Goal: Leave review/rating: Leave review/rating

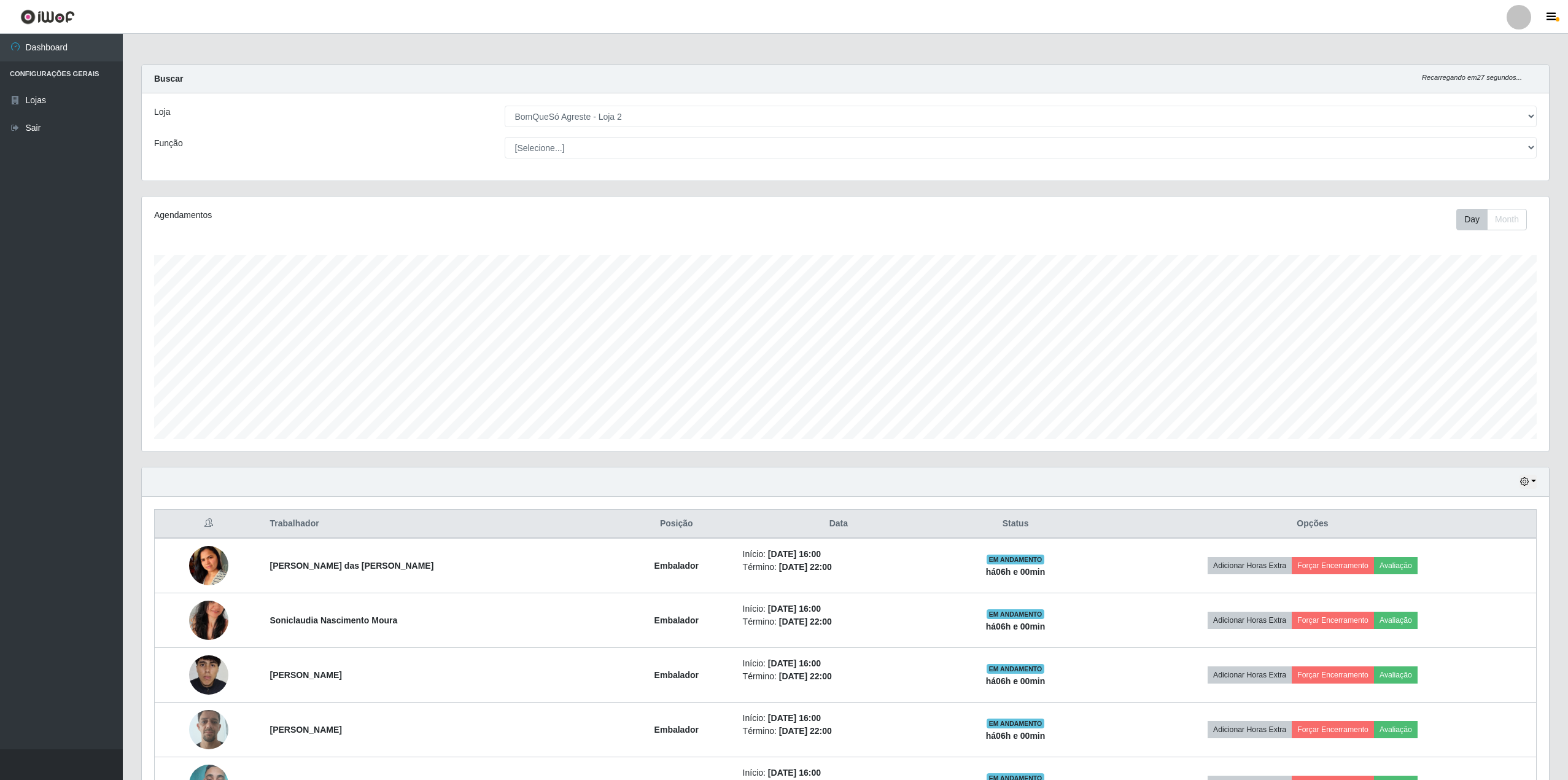
select select "214"
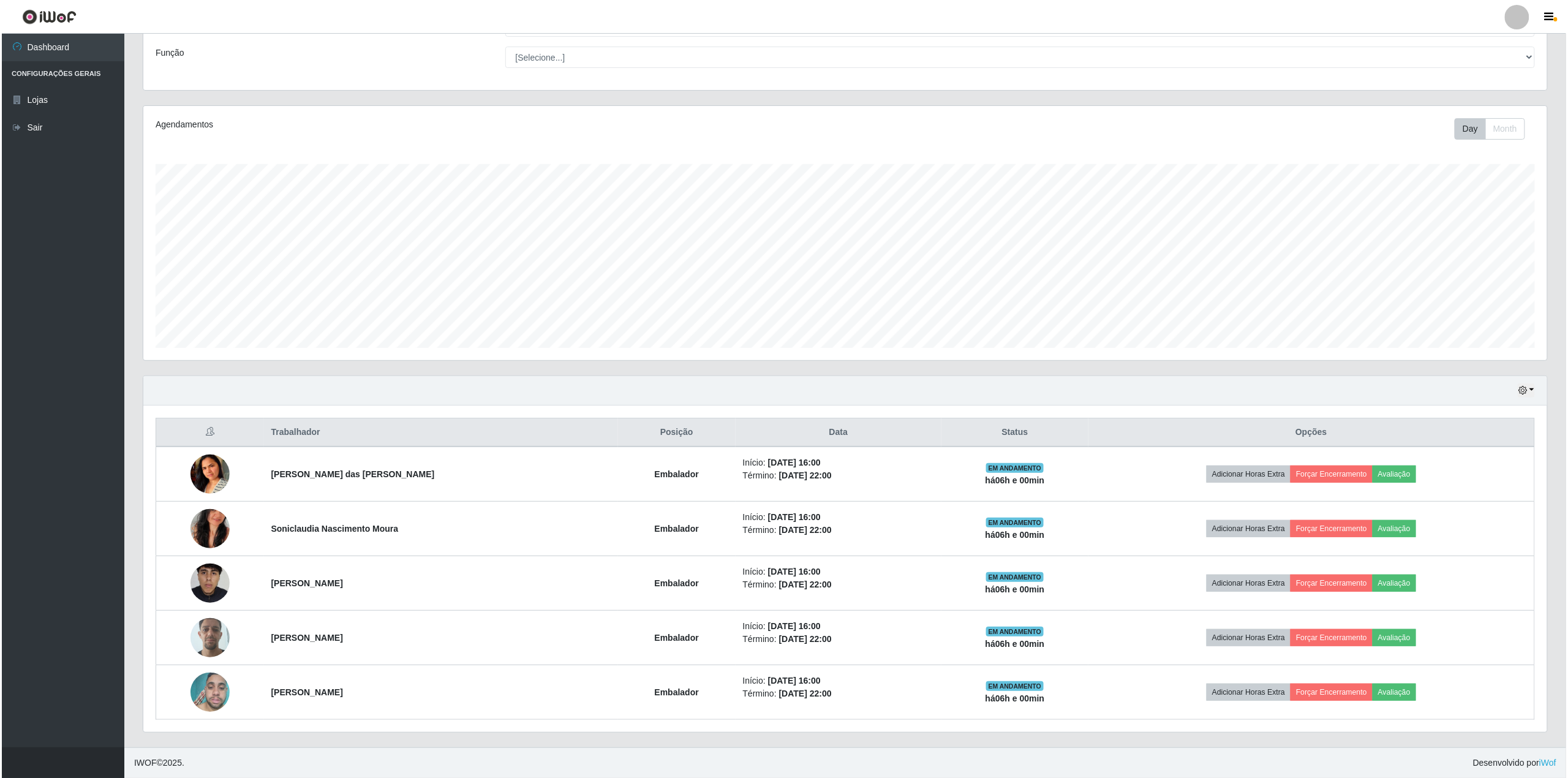
scroll to position [255, 1404]
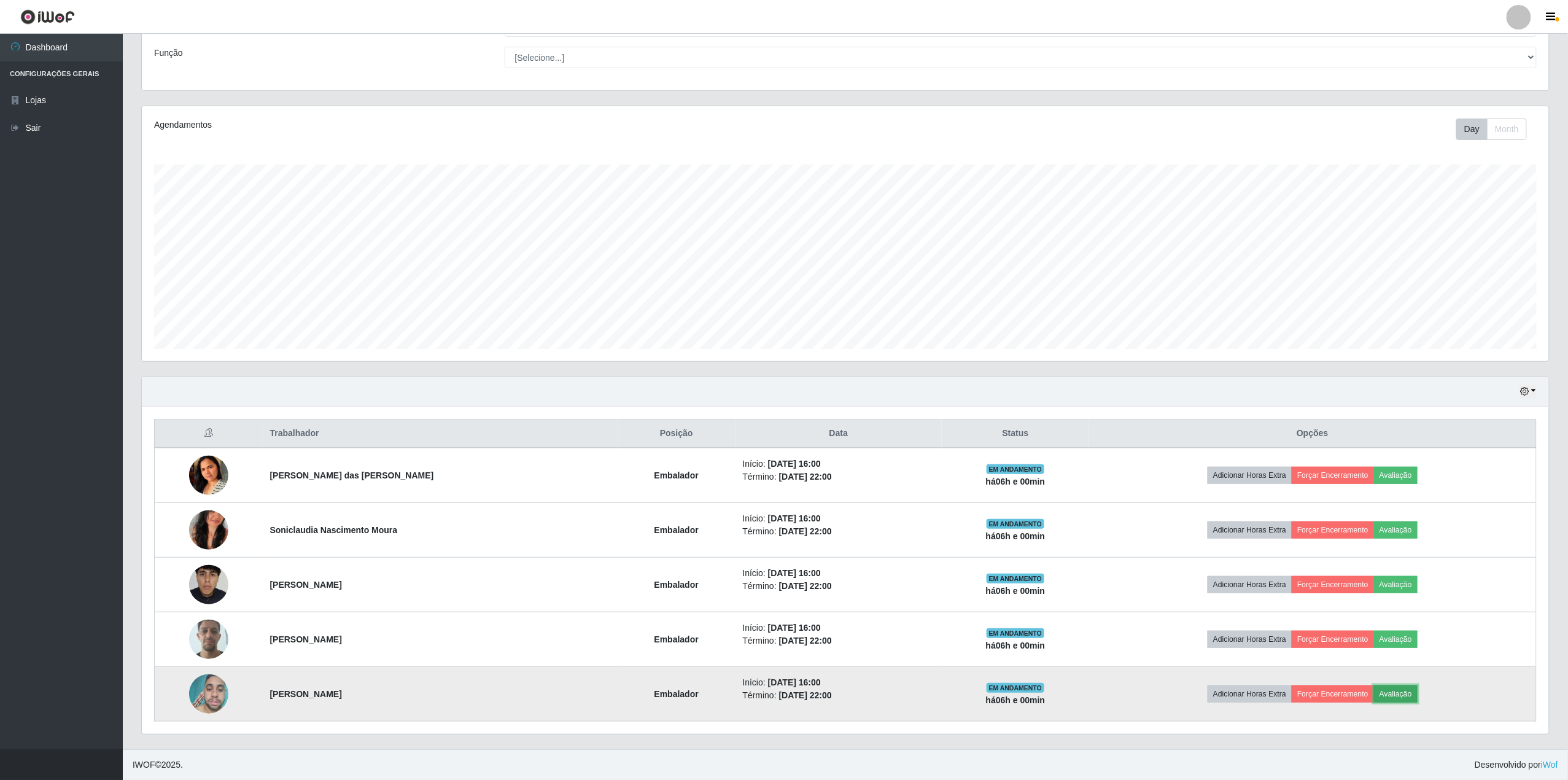
click at [1401, 690] on button "Avaliação" at bounding box center [1396, 694] width 44 height 17
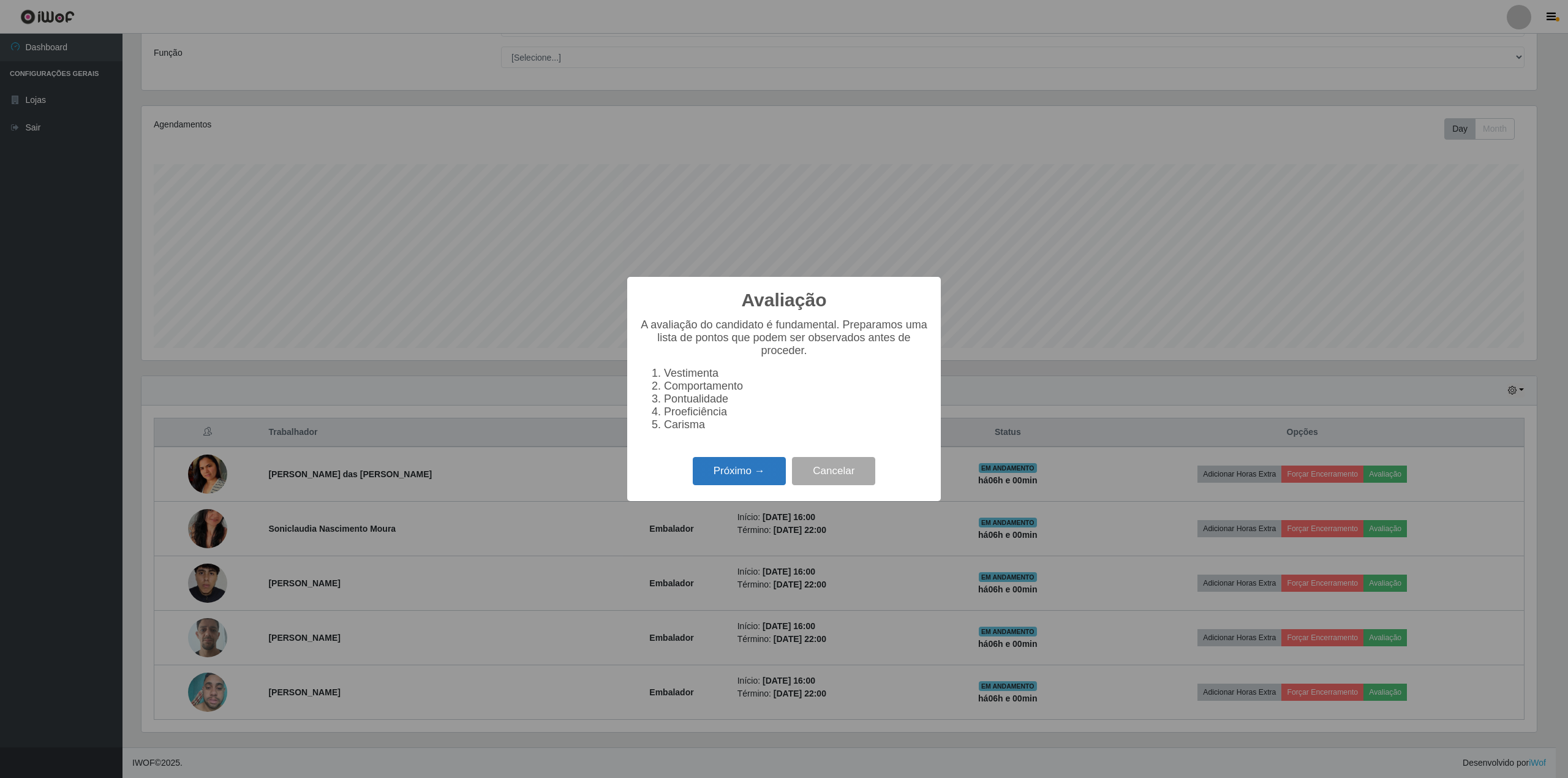
click at [735, 486] on button "Próximo →" at bounding box center [739, 471] width 93 height 29
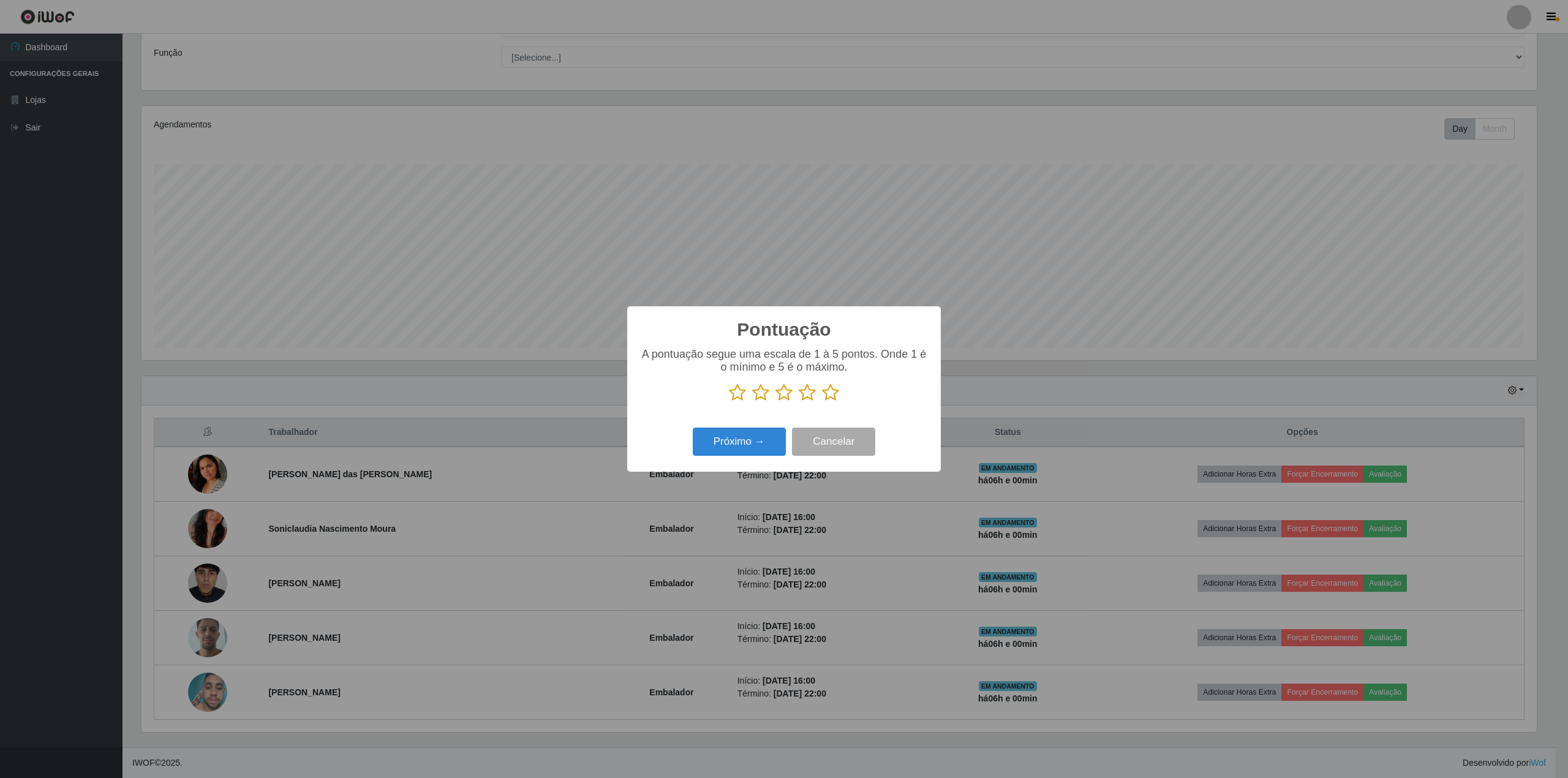
click at [829, 392] on icon at bounding box center [831, 393] width 17 height 18
click at [822, 402] on input "radio" at bounding box center [822, 402] width 0 height 0
click at [731, 441] on button "Próximo →" at bounding box center [739, 442] width 93 height 29
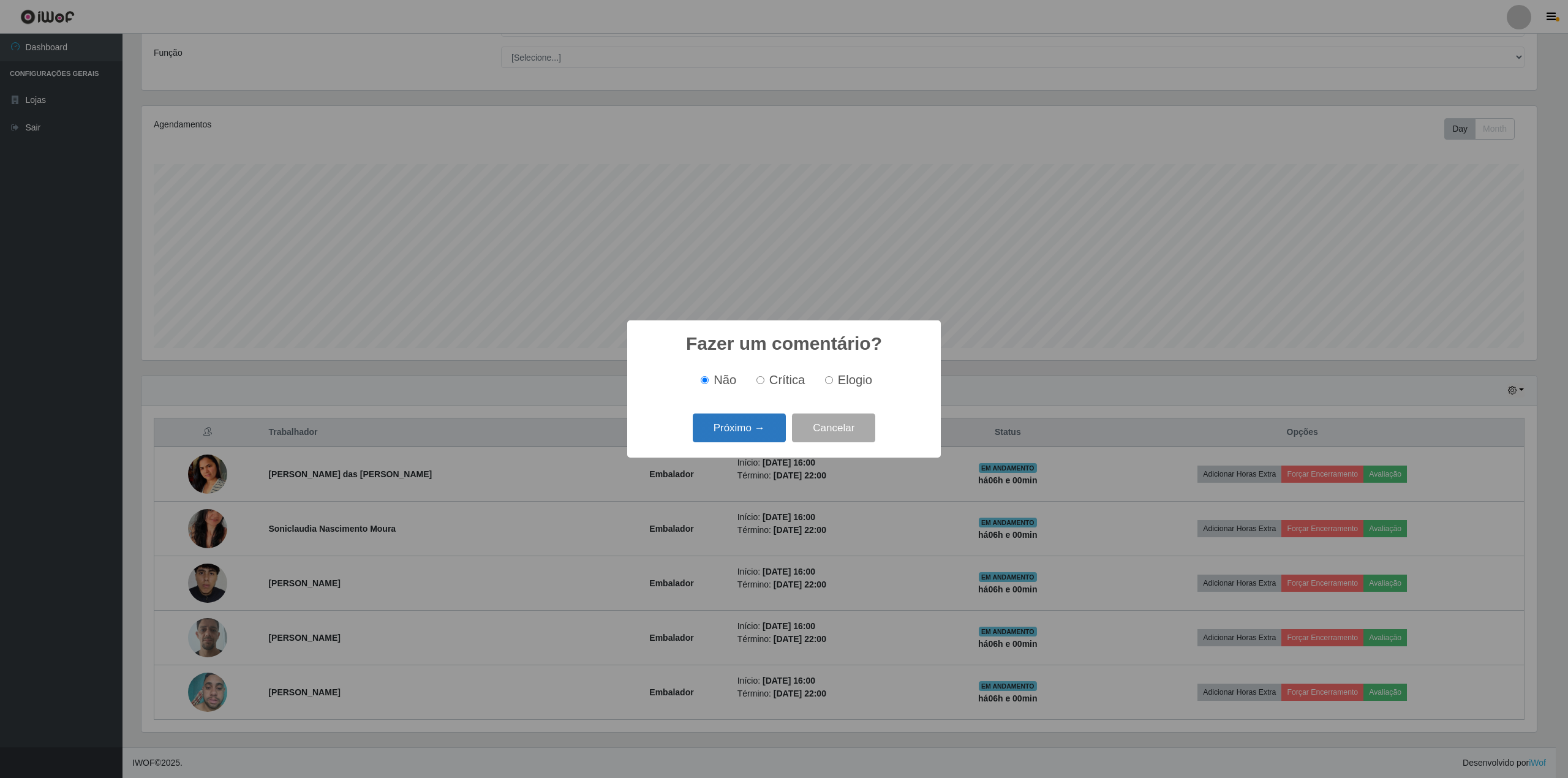
click at [733, 434] on button "Próximo →" at bounding box center [739, 428] width 93 height 29
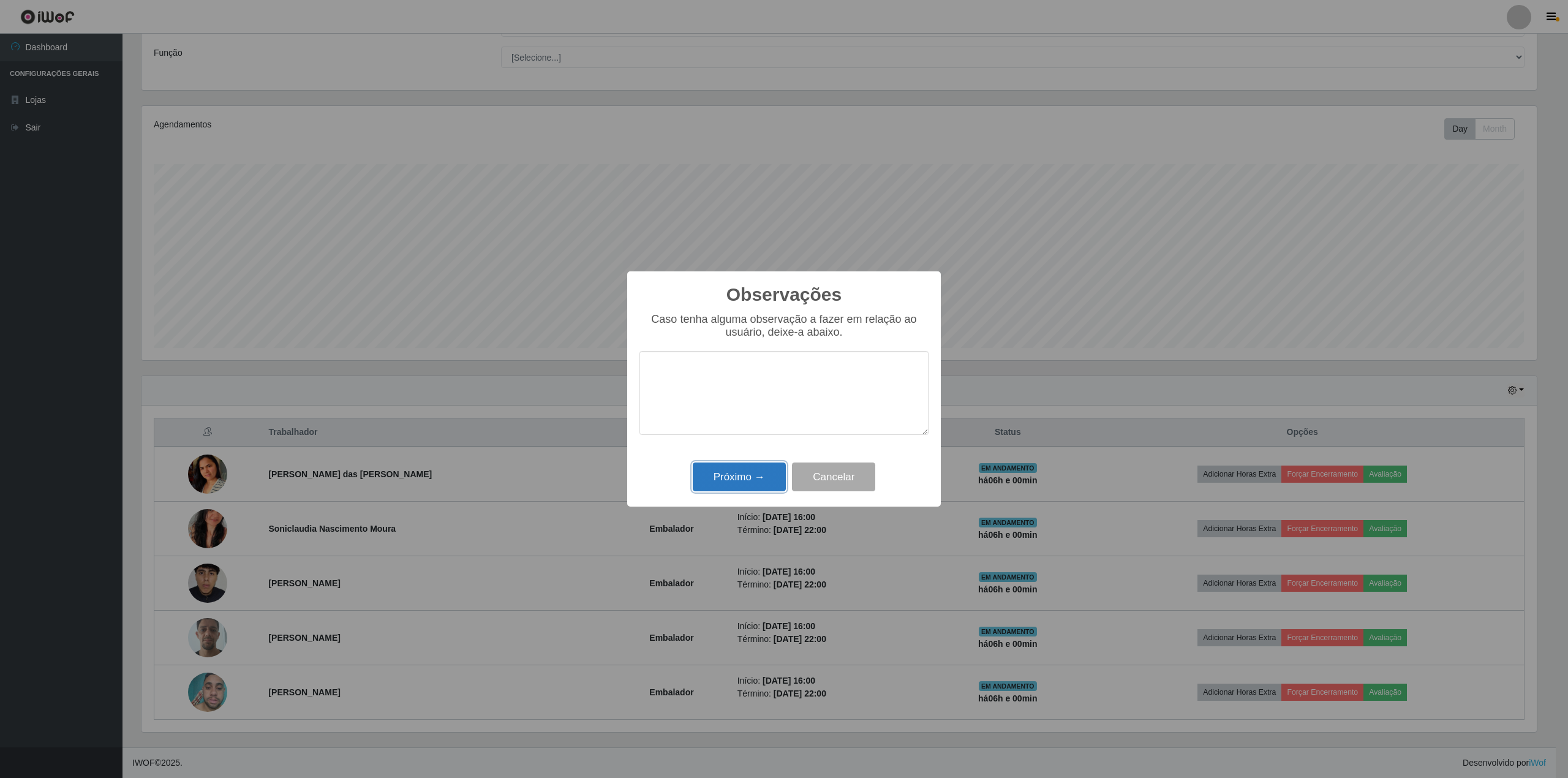
click at [721, 481] on button "Próximo →" at bounding box center [739, 477] width 93 height 29
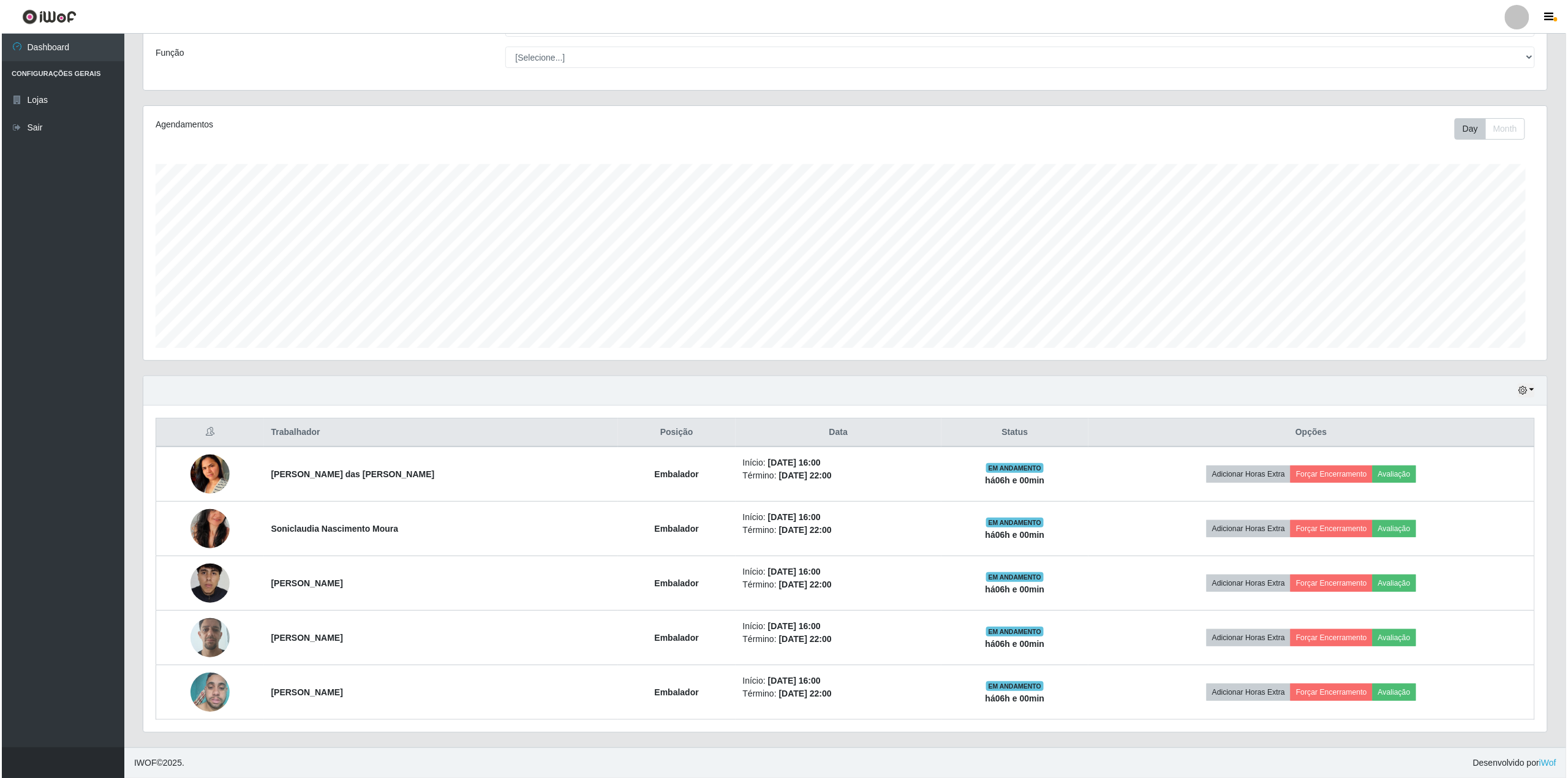
scroll to position [255, 1404]
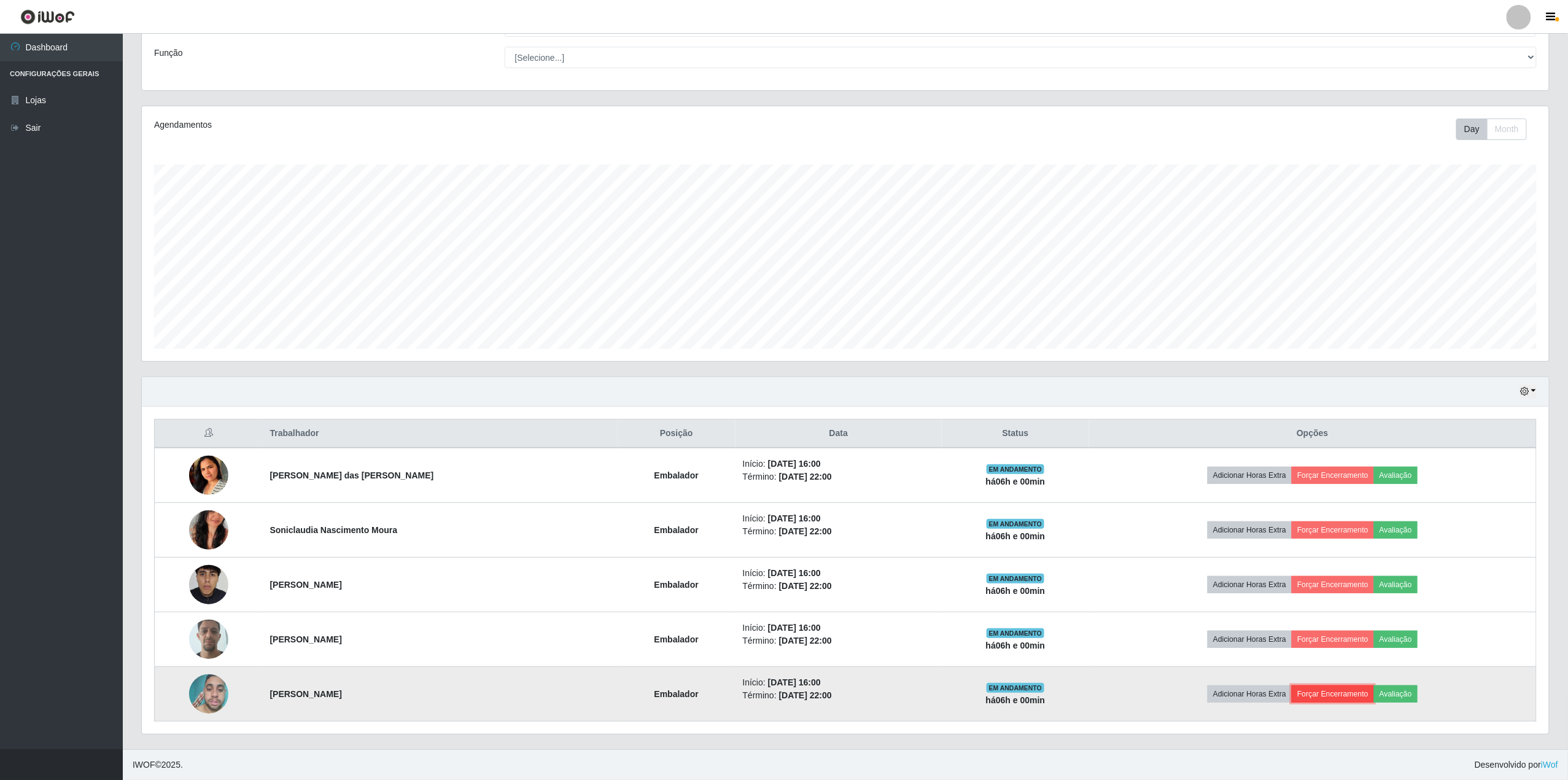
click at [1346, 688] on button "Forçar Encerramento" at bounding box center [1333, 694] width 82 height 17
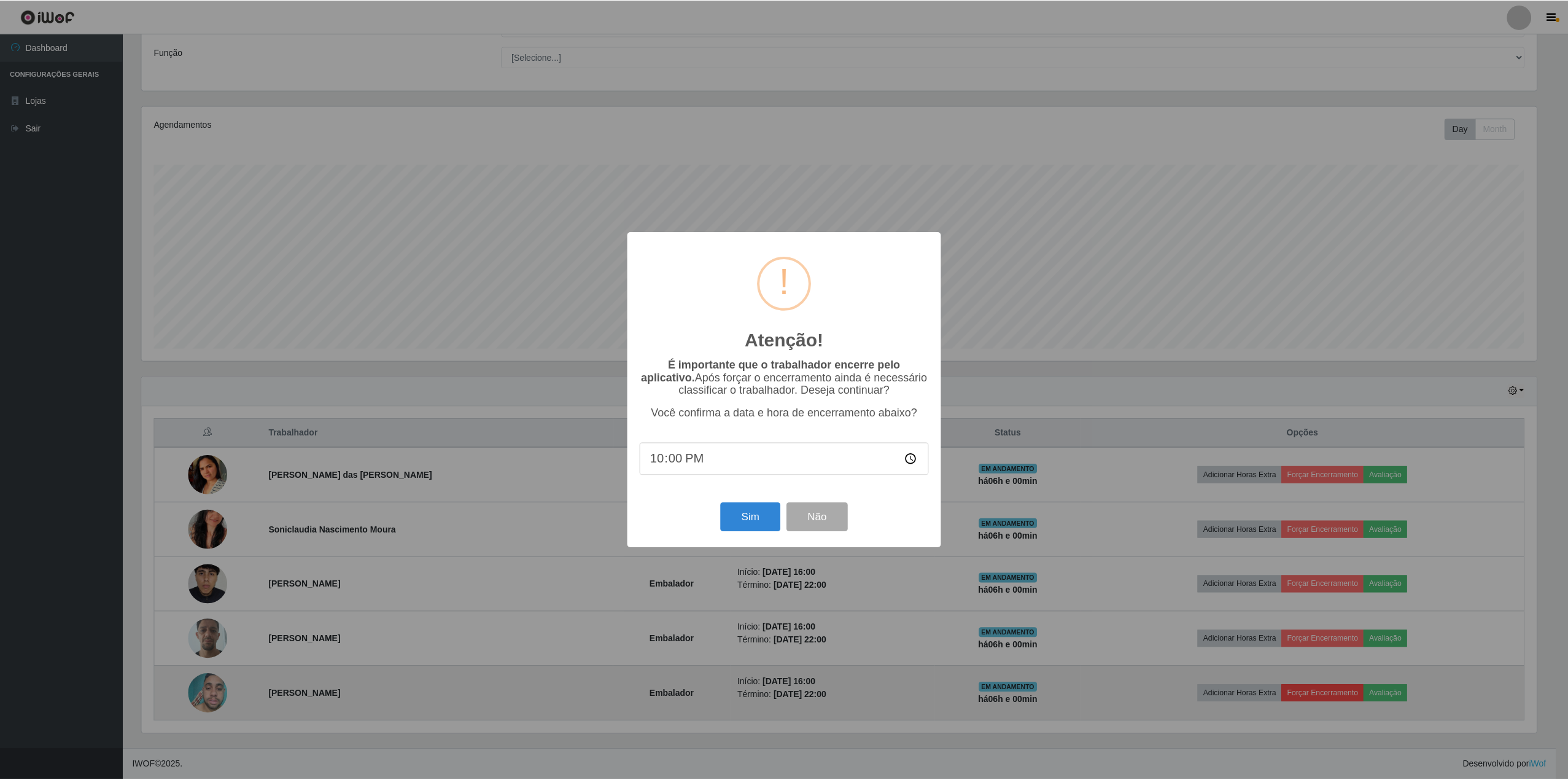
scroll to position [255, 1398]
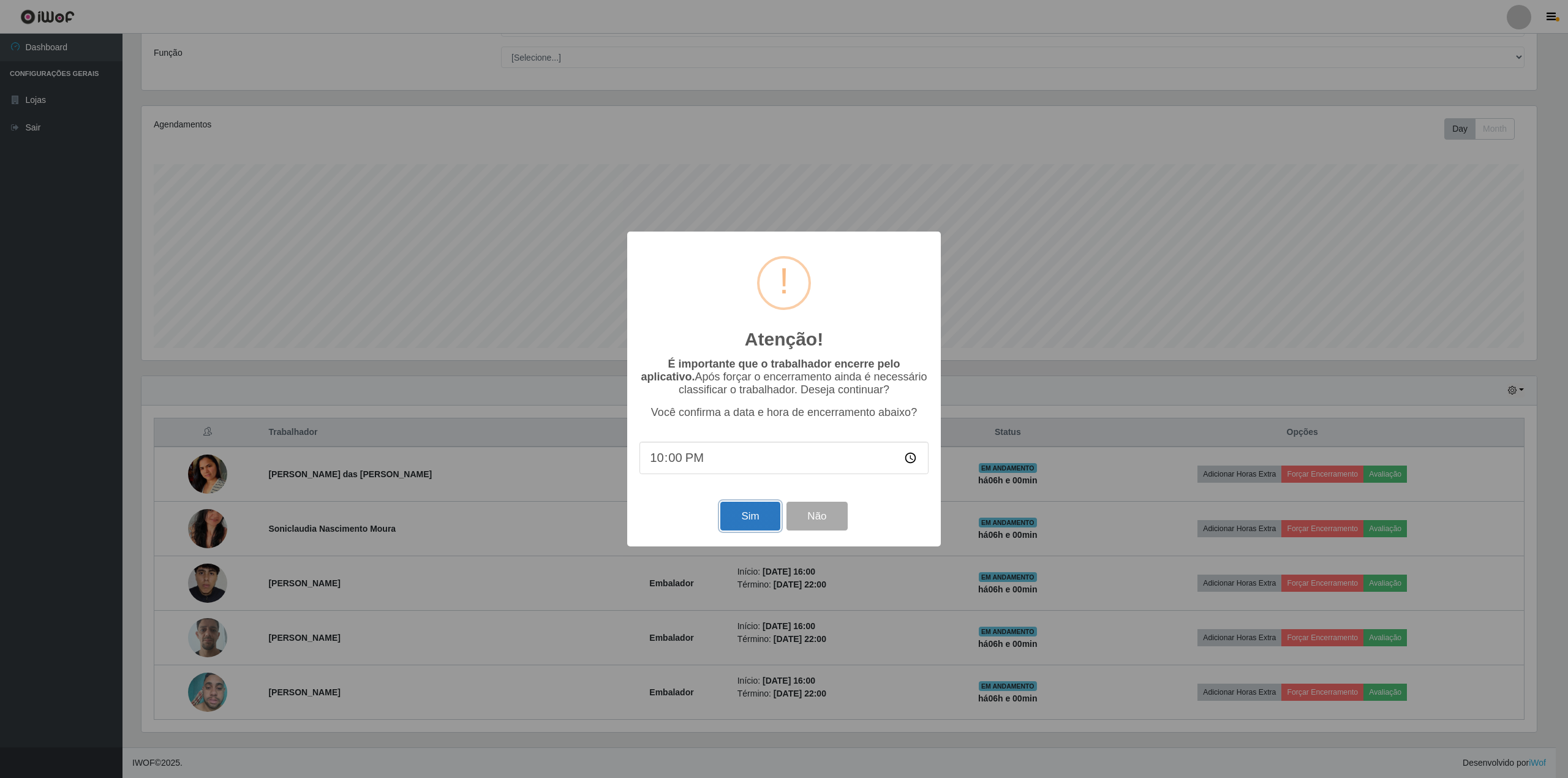
click at [754, 515] on button "Sim" at bounding box center [750, 516] width 59 height 29
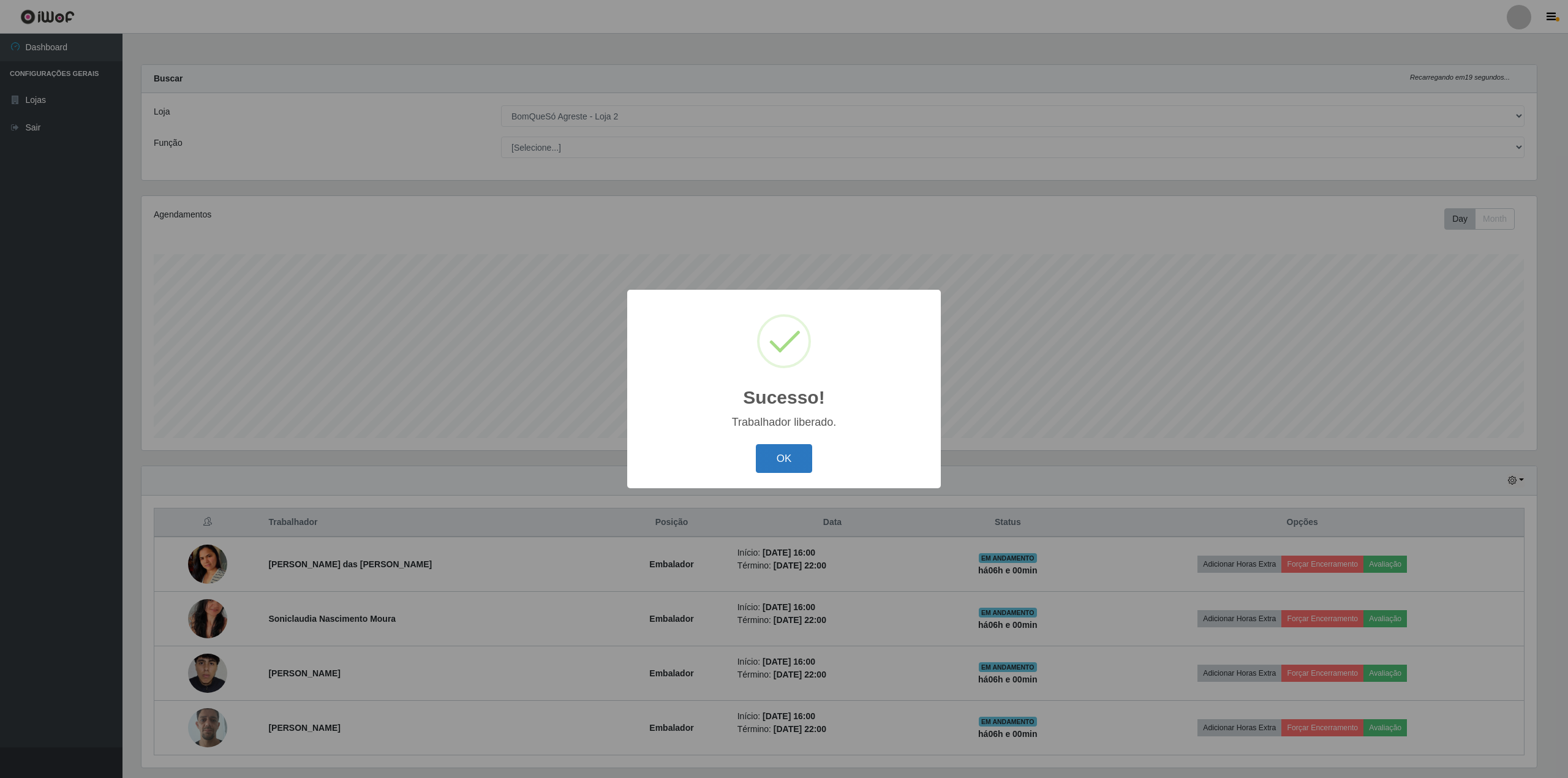
click at [779, 463] on button "OK" at bounding box center [784, 459] width 57 height 29
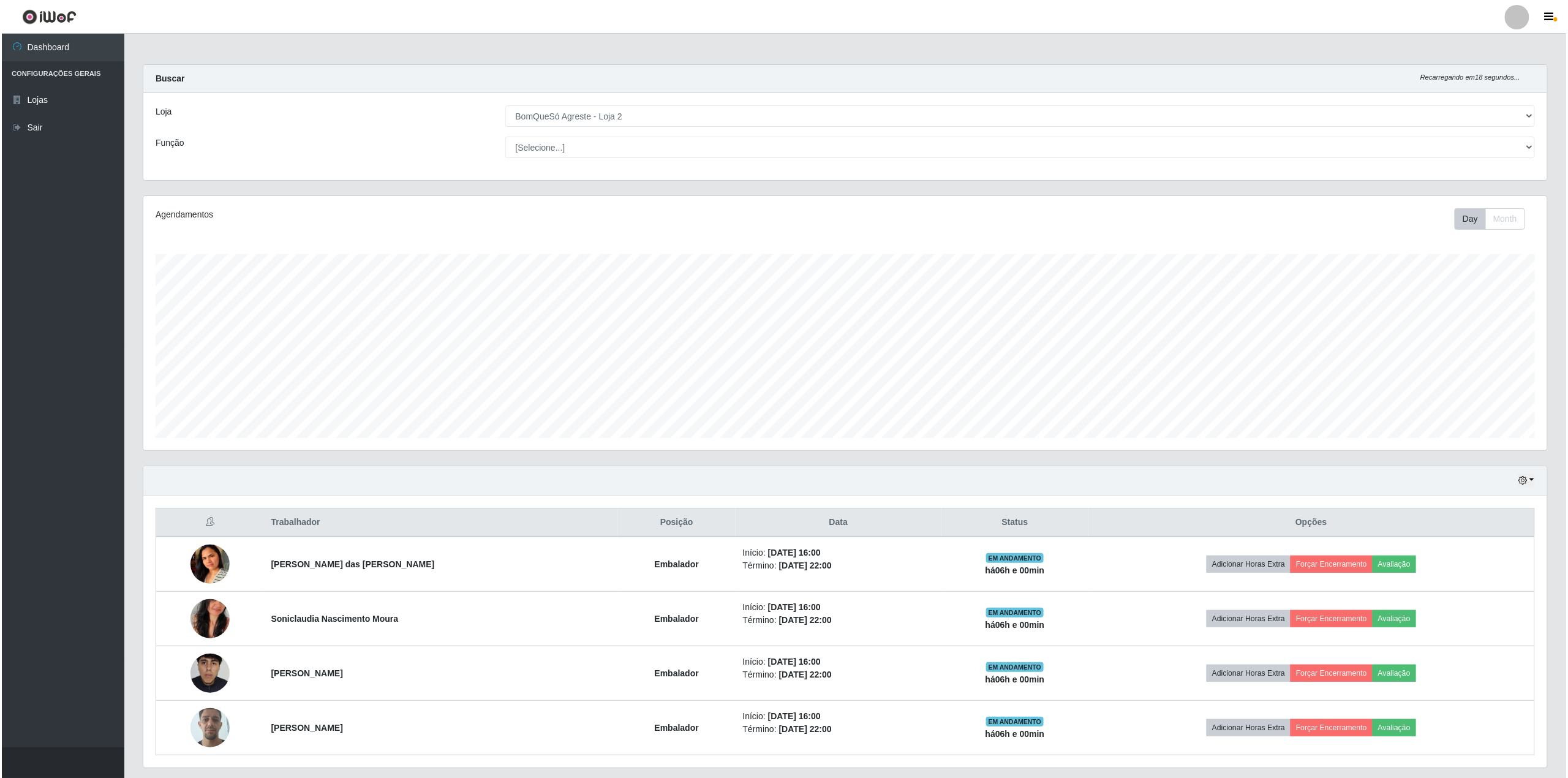
scroll to position [38, 0]
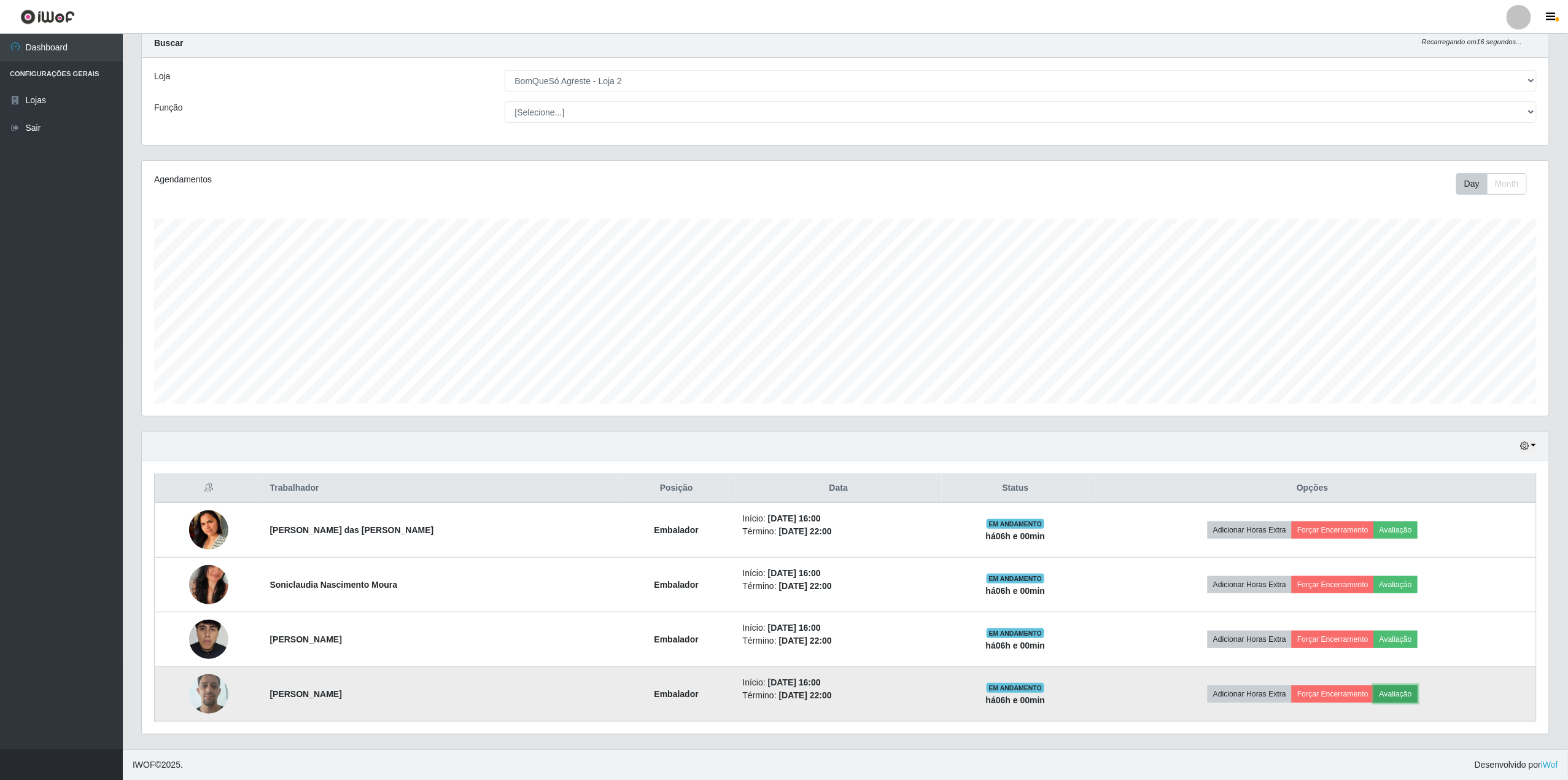
click at [1400, 686] on button "Avaliação" at bounding box center [1396, 694] width 44 height 17
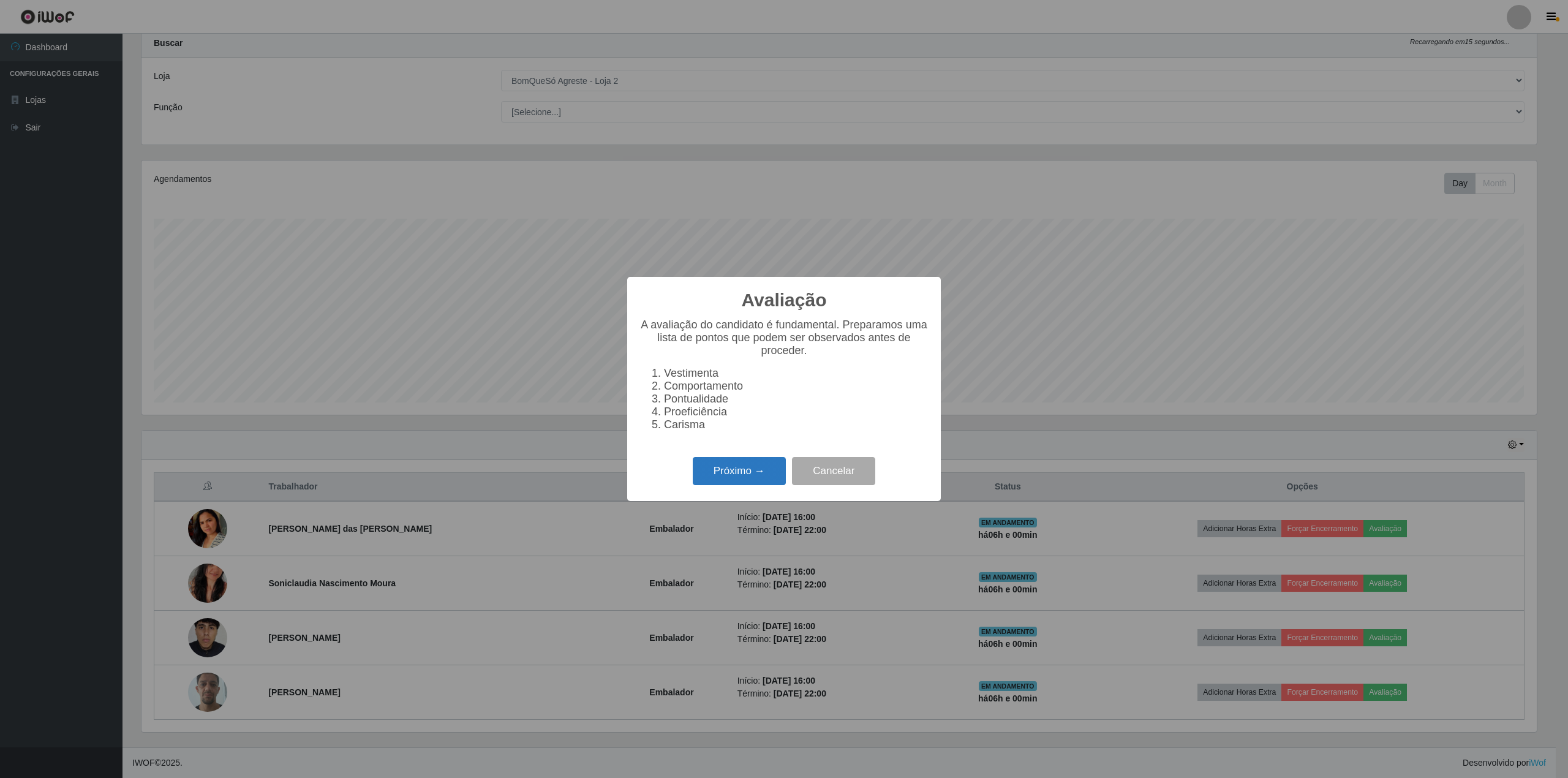
click at [709, 473] on button "Próximo →" at bounding box center [739, 471] width 93 height 29
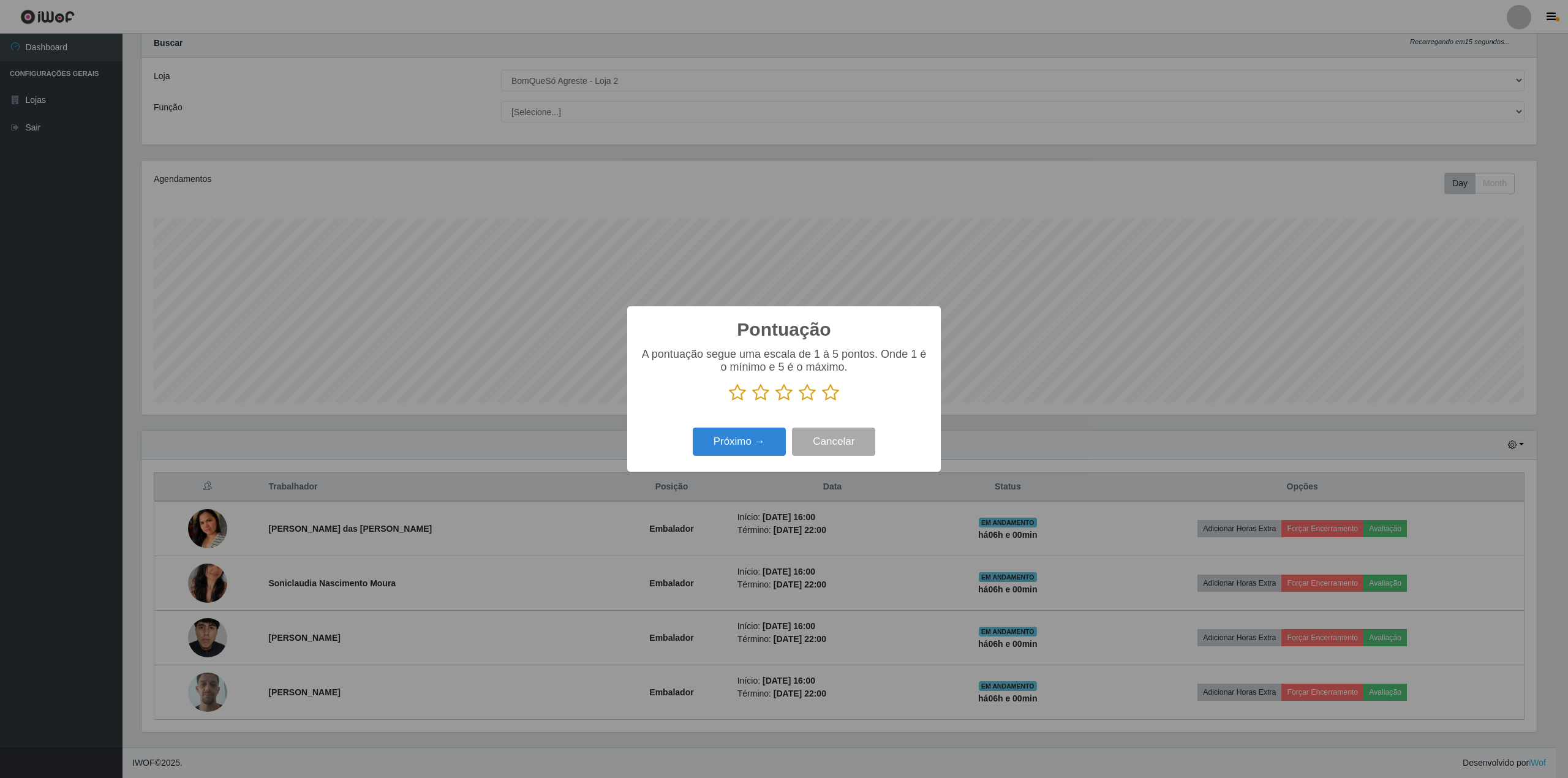
scroll to position [612243, 611161]
click at [831, 392] on icon at bounding box center [831, 393] width 17 height 18
click at [822, 402] on input "radio" at bounding box center [822, 402] width 0 height 0
click at [731, 442] on button "Próximo →" at bounding box center [739, 442] width 93 height 29
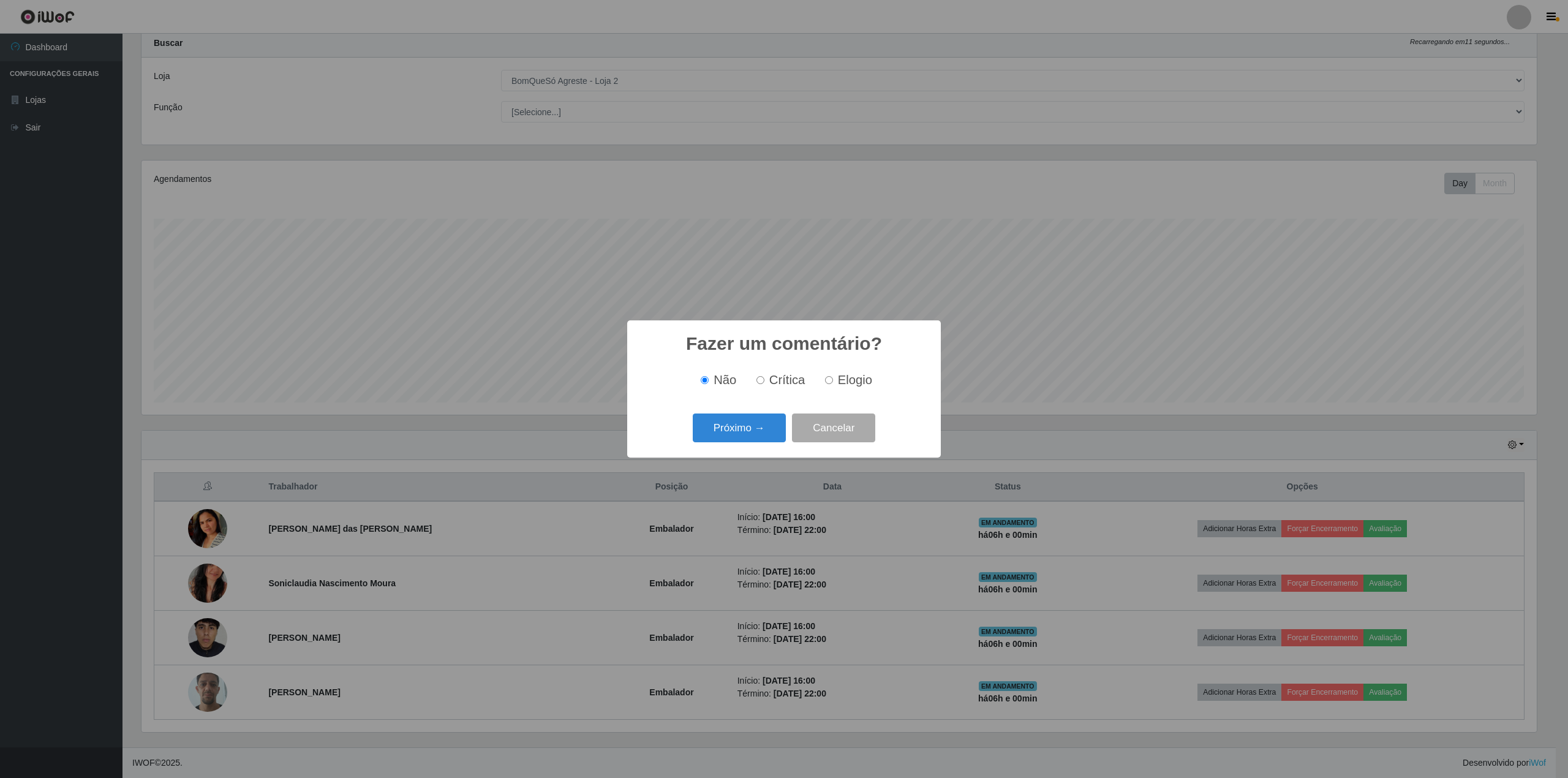
click at [731, 442] on button "Próximo →" at bounding box center [739, 428] width 93 height 29
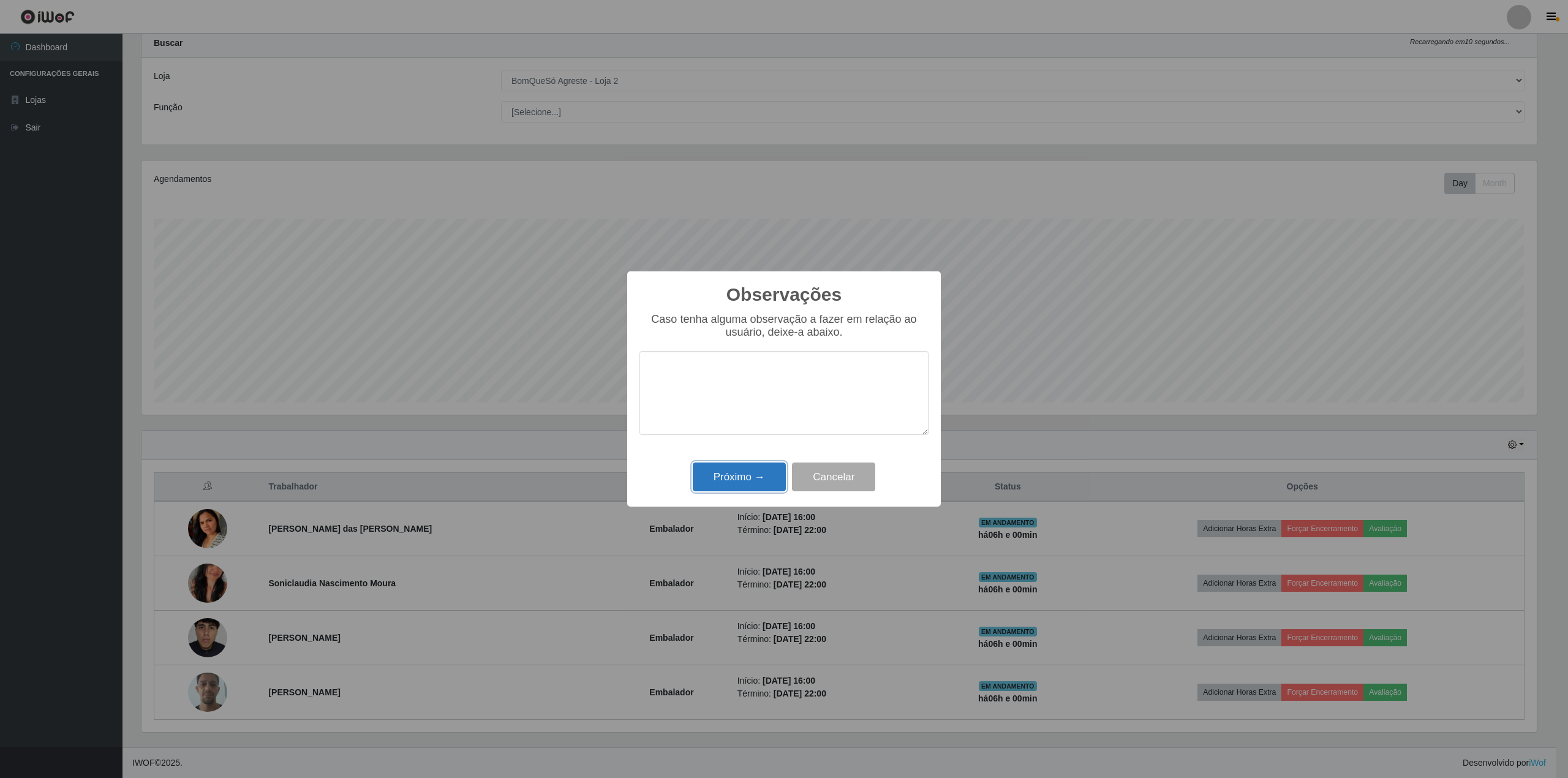
click at [733, 473] on button "Próximo →" at bounding box center [739, 477] width 93 height 29
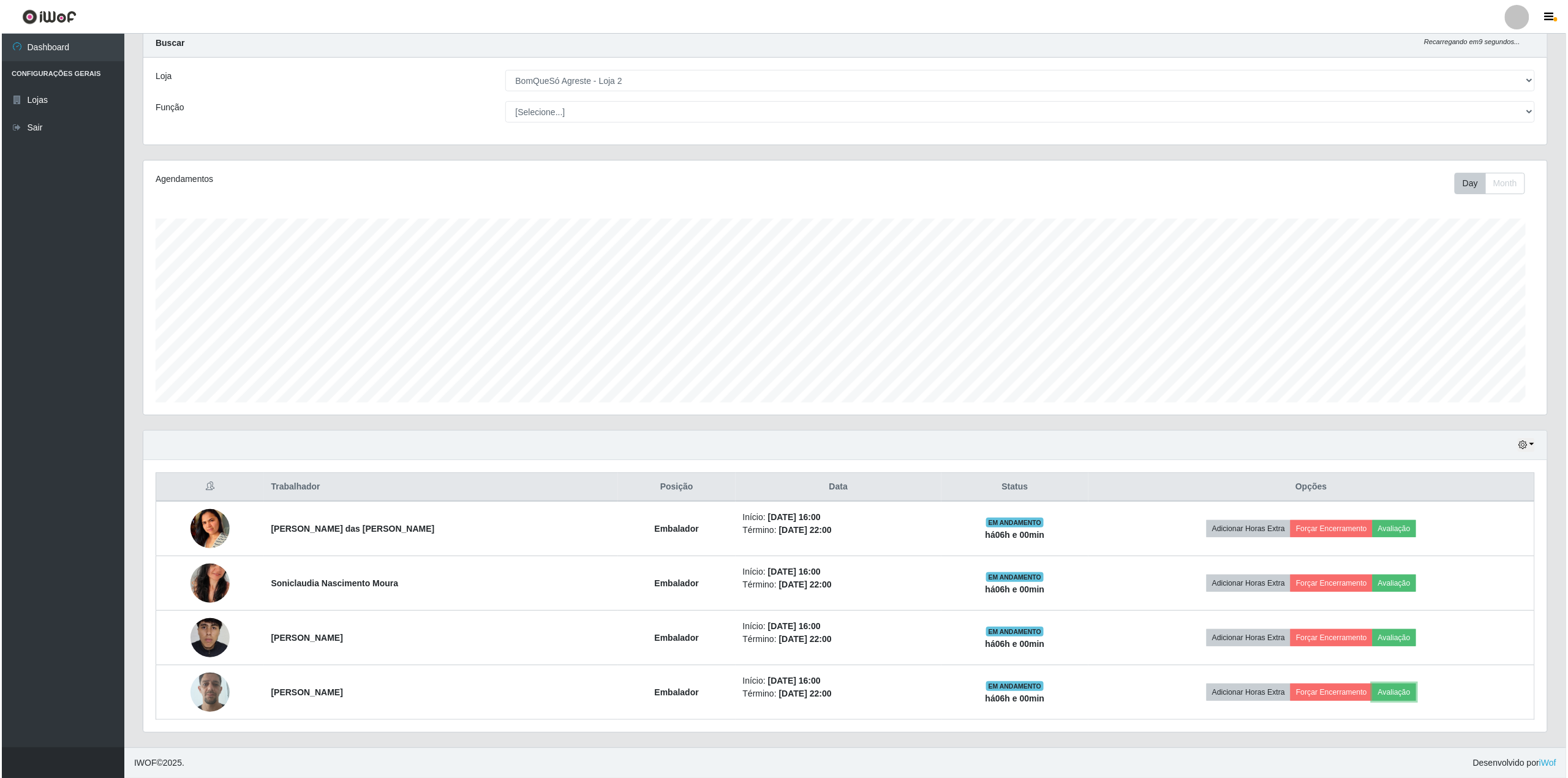
scroll to position [255, 1404]
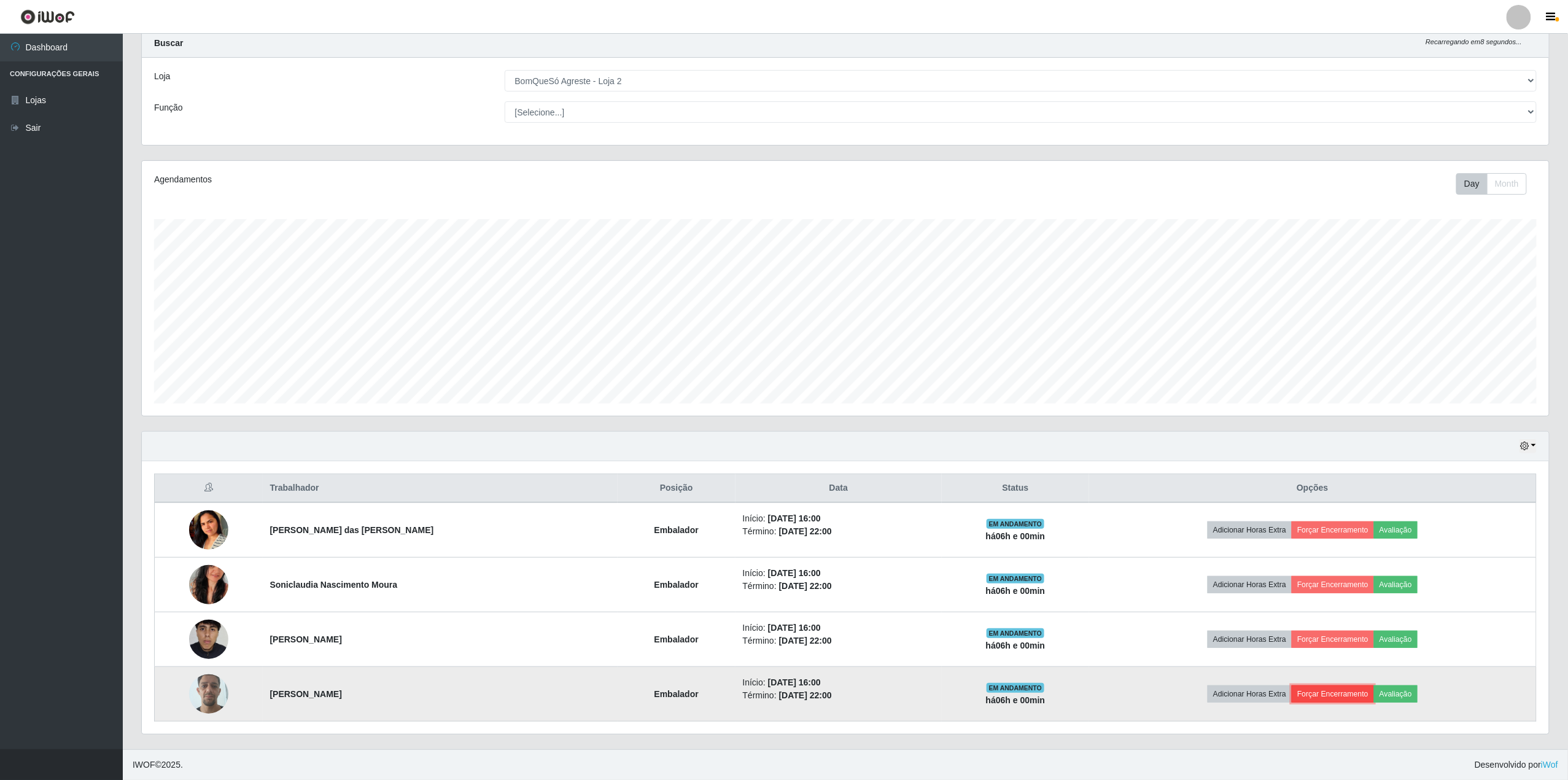
click at [1334, 694] on button "Forçar Encerramento" at bounding box center [1333, 694] width 82 height 17
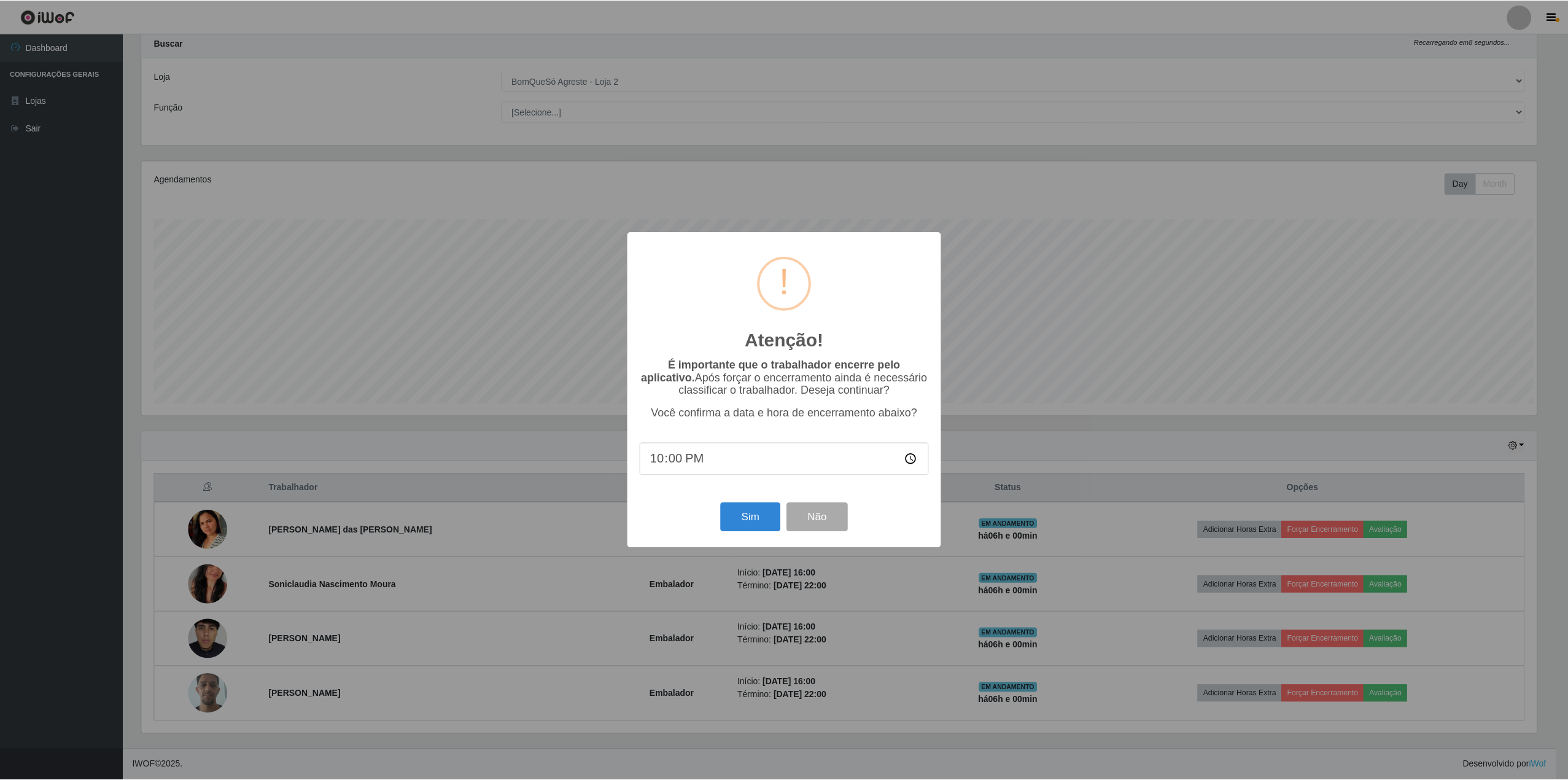
scroll to position [255, 1398]
click at [753, 518] on button "Sim" at bounding box center [751, 517] width 59 height 29
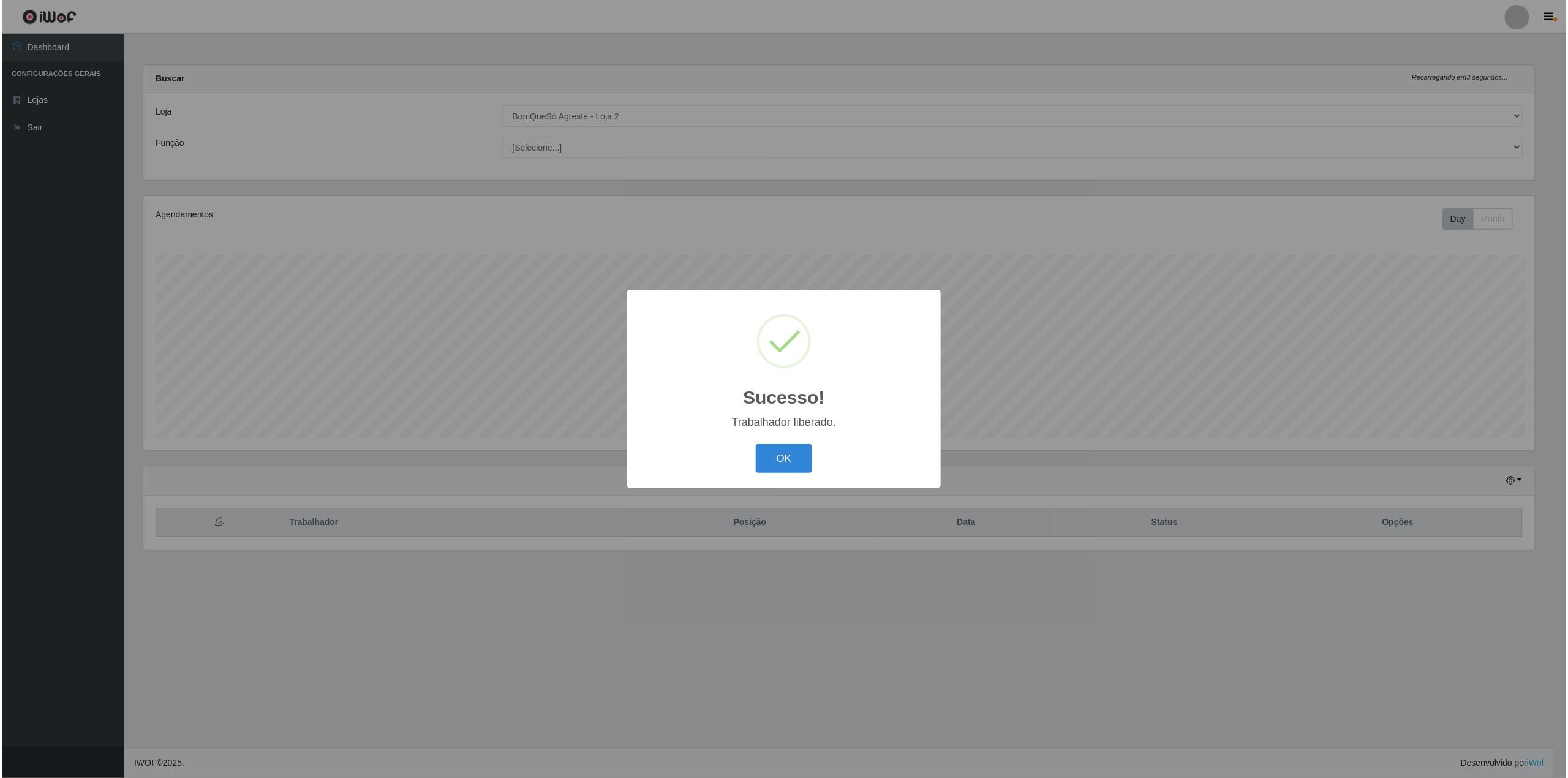
scroll to position [0, 0]
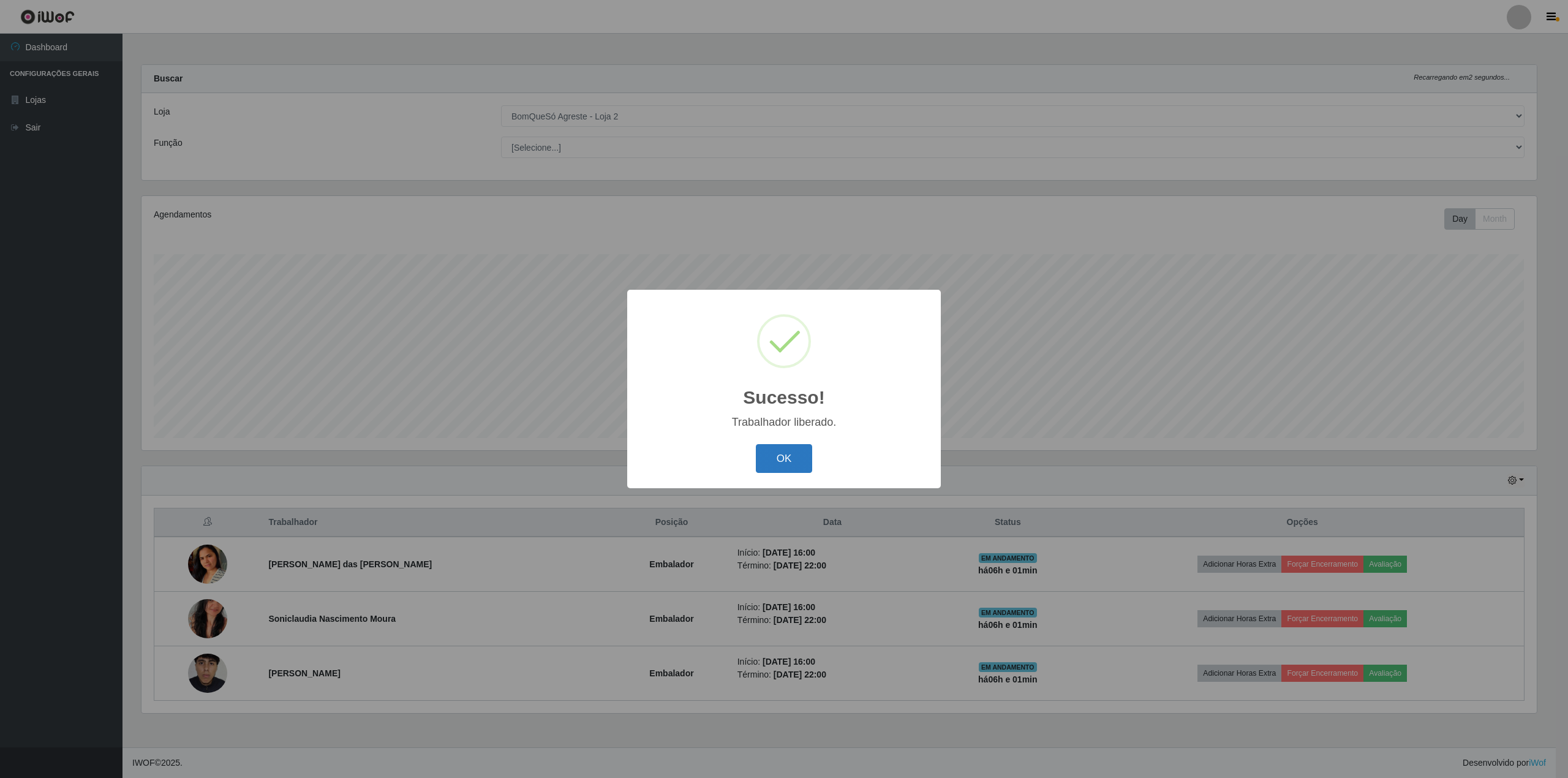
click at [771, 452] on button "OK" at bounding box center [784, 459] width 57 height 29
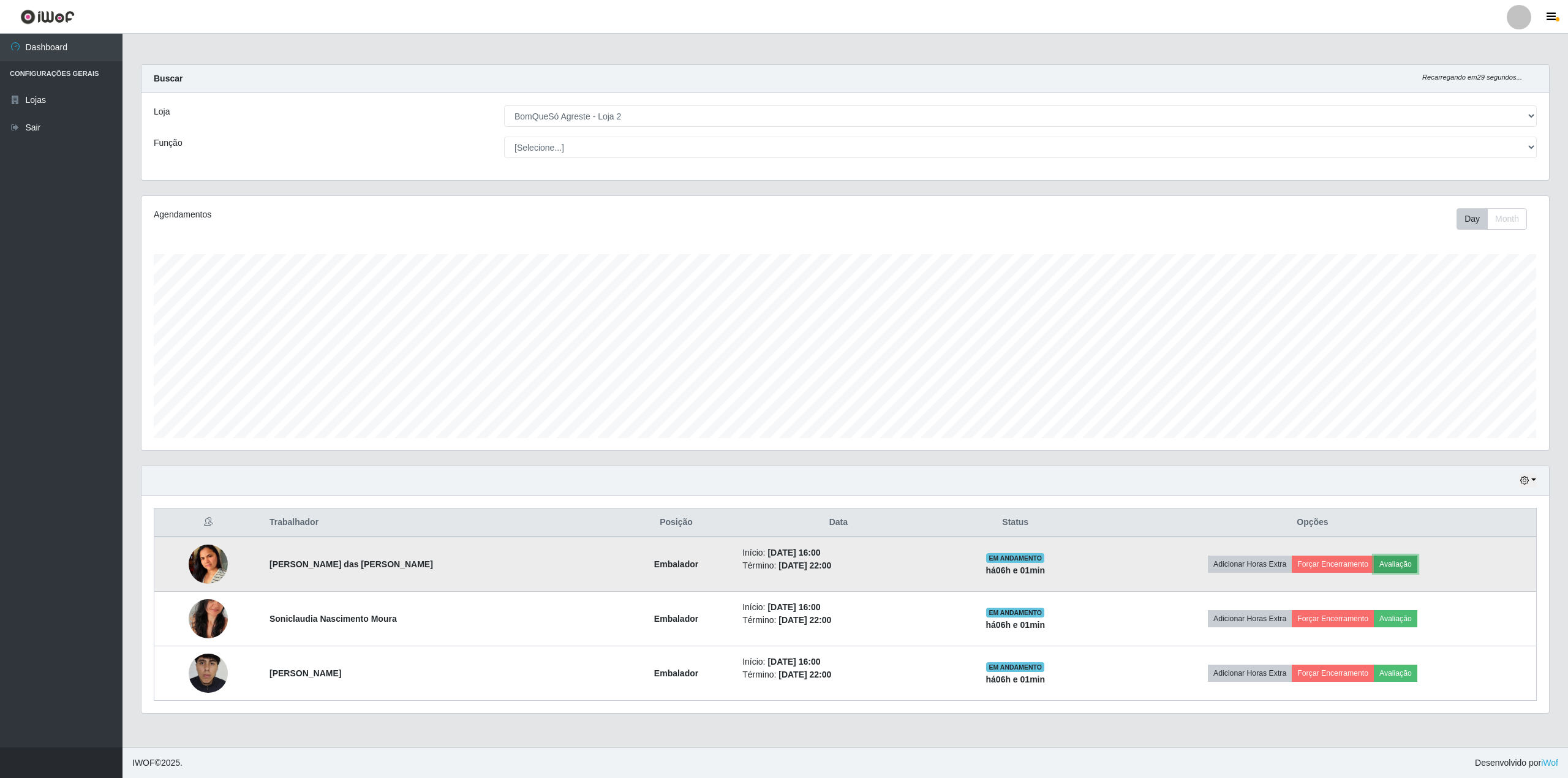
click at [1388, 562] on button "Avaliação" at bounding box center [1396, 564] width 43 height 17
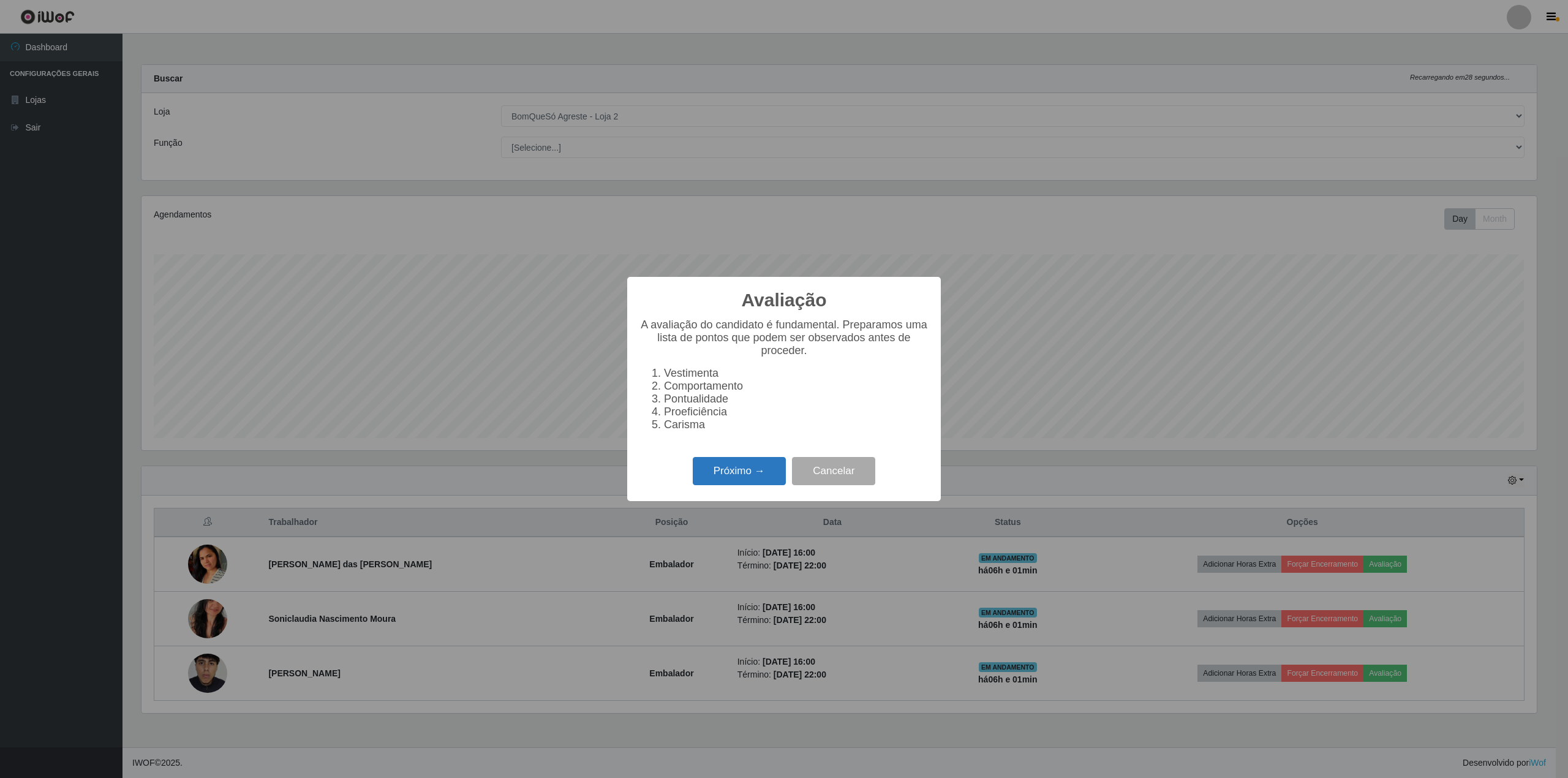
click at [728, 479] on button "Próximo →" at bounding box center [739, 471] width 93 height 29
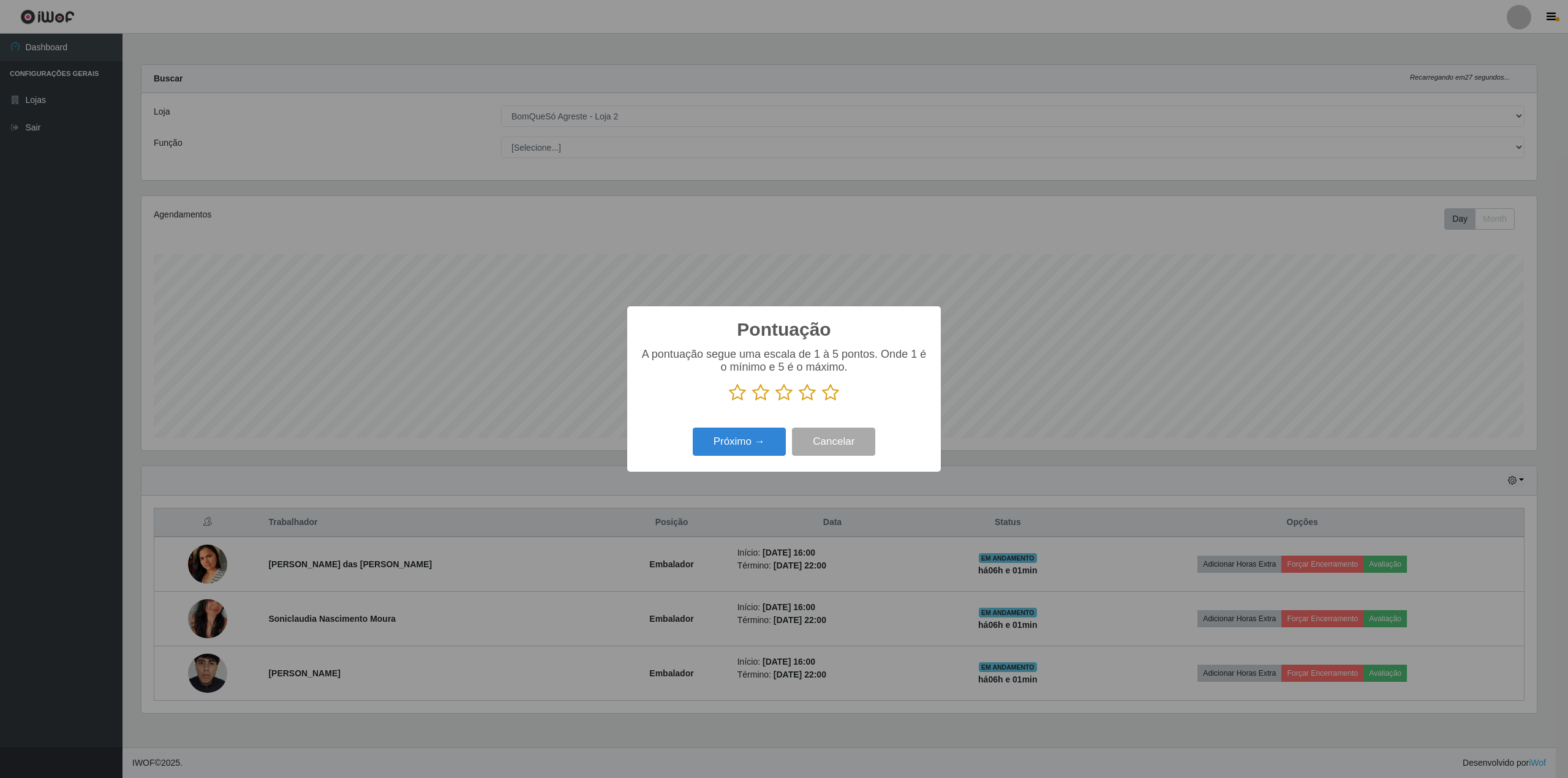
click at [828, 394] on icon at bounding box center [831, 393] width 17 height 18
click at [822, 402] on input "radio" at bounding box center [822, 402] width 0 height 0
click at [734, 444] on button "Próximo →" at bounding box center [739, 442] width 93 height 29
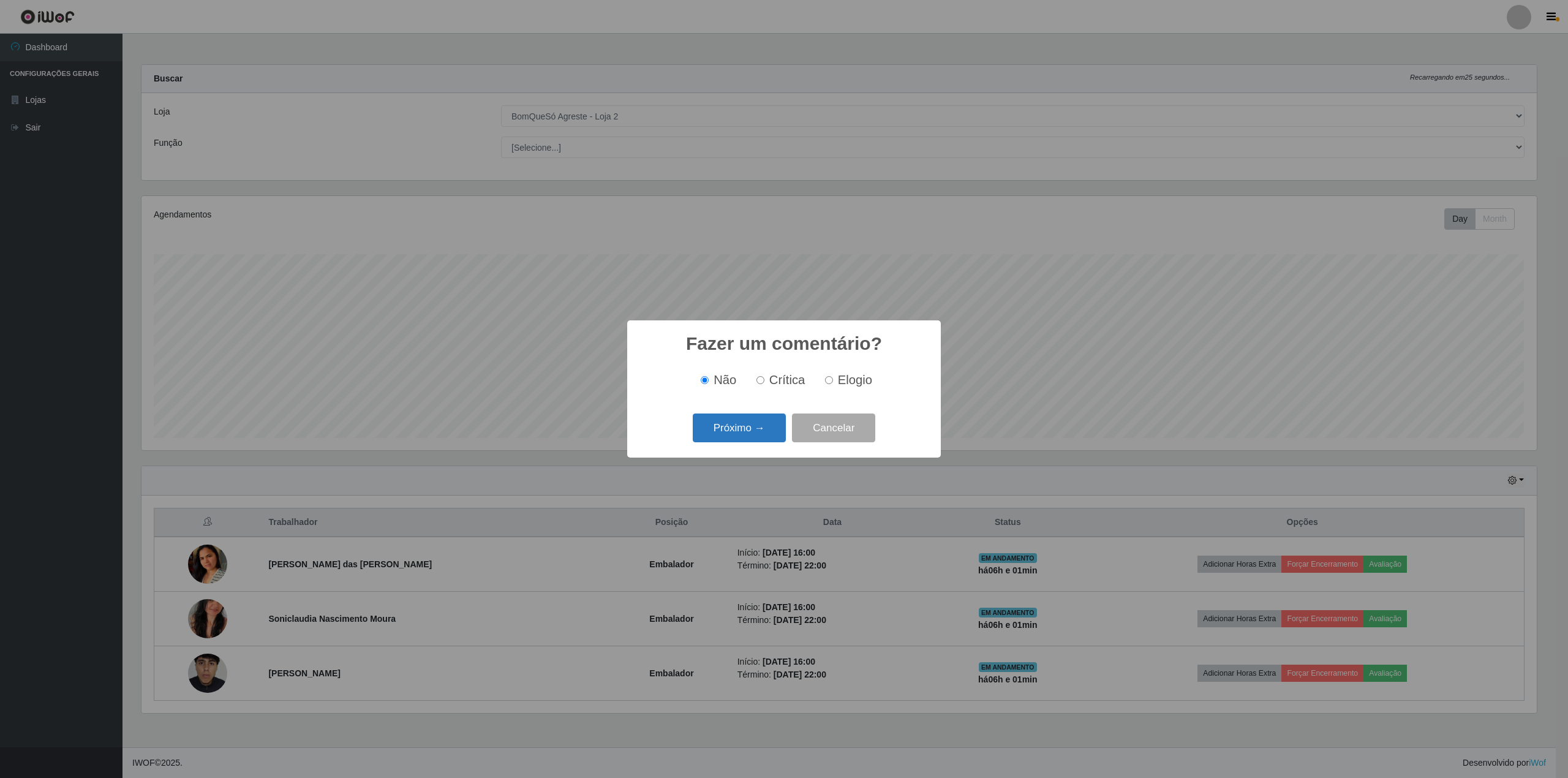
click at [741, 436] on button "Próximo →" at bounding box center [739, 428] width 93 height 29
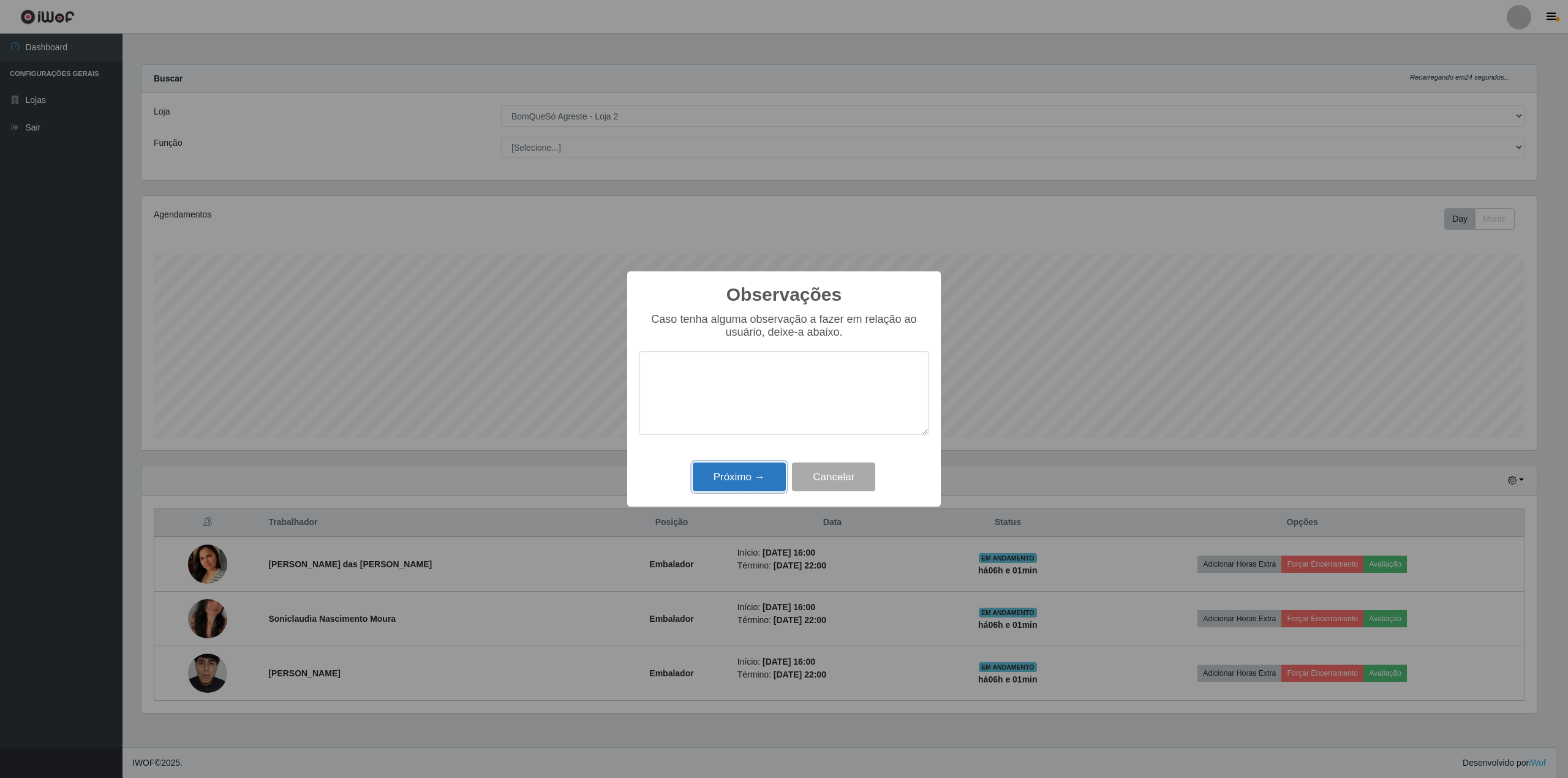
click at [762, 482] on button "Próximo →" at bounding box center [739, 477] width 93 height 29
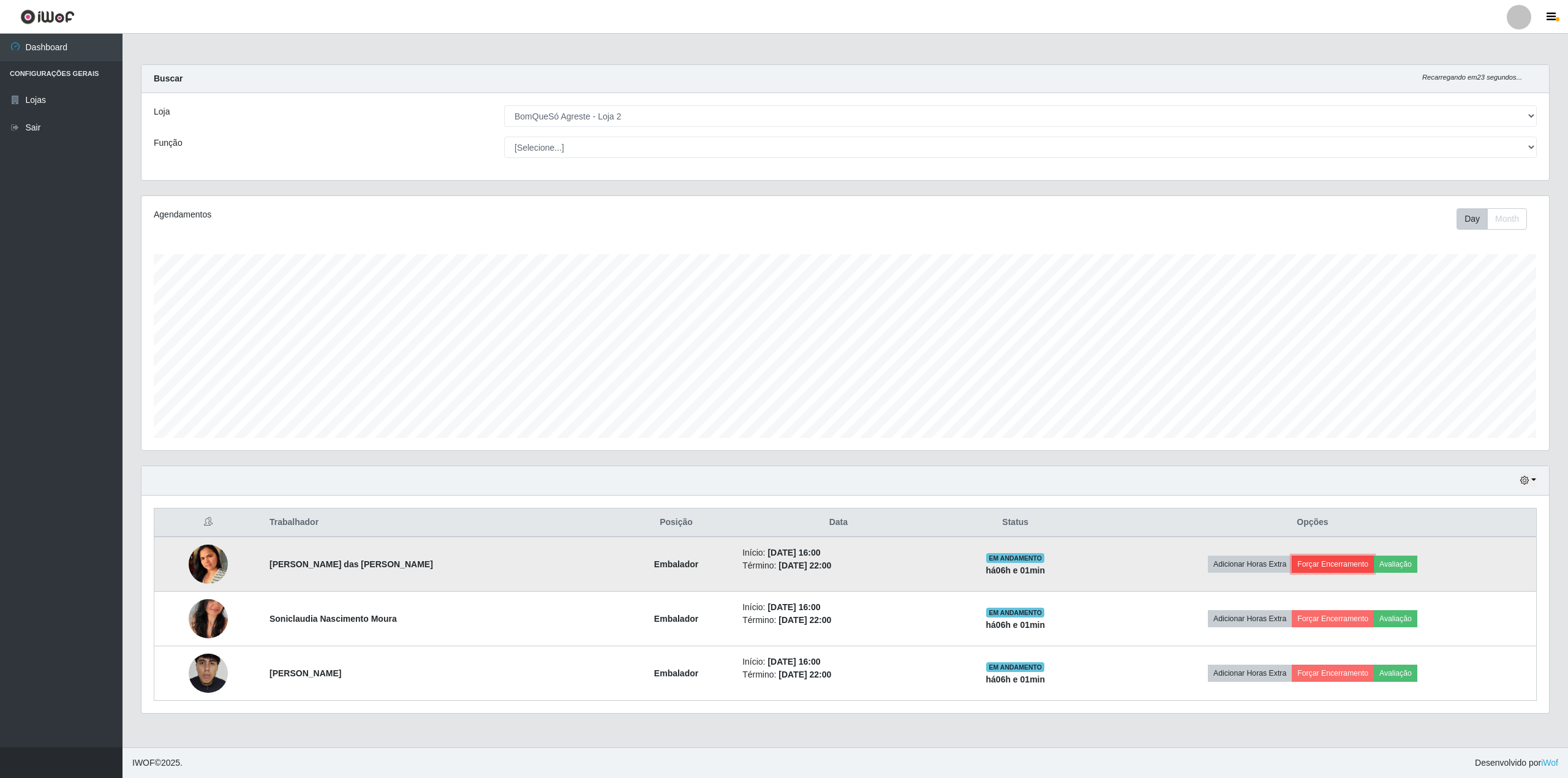
click at [1326, 569] on button "Forçar Encerramento" at bounding box center [1333, 564] width 82 height 17
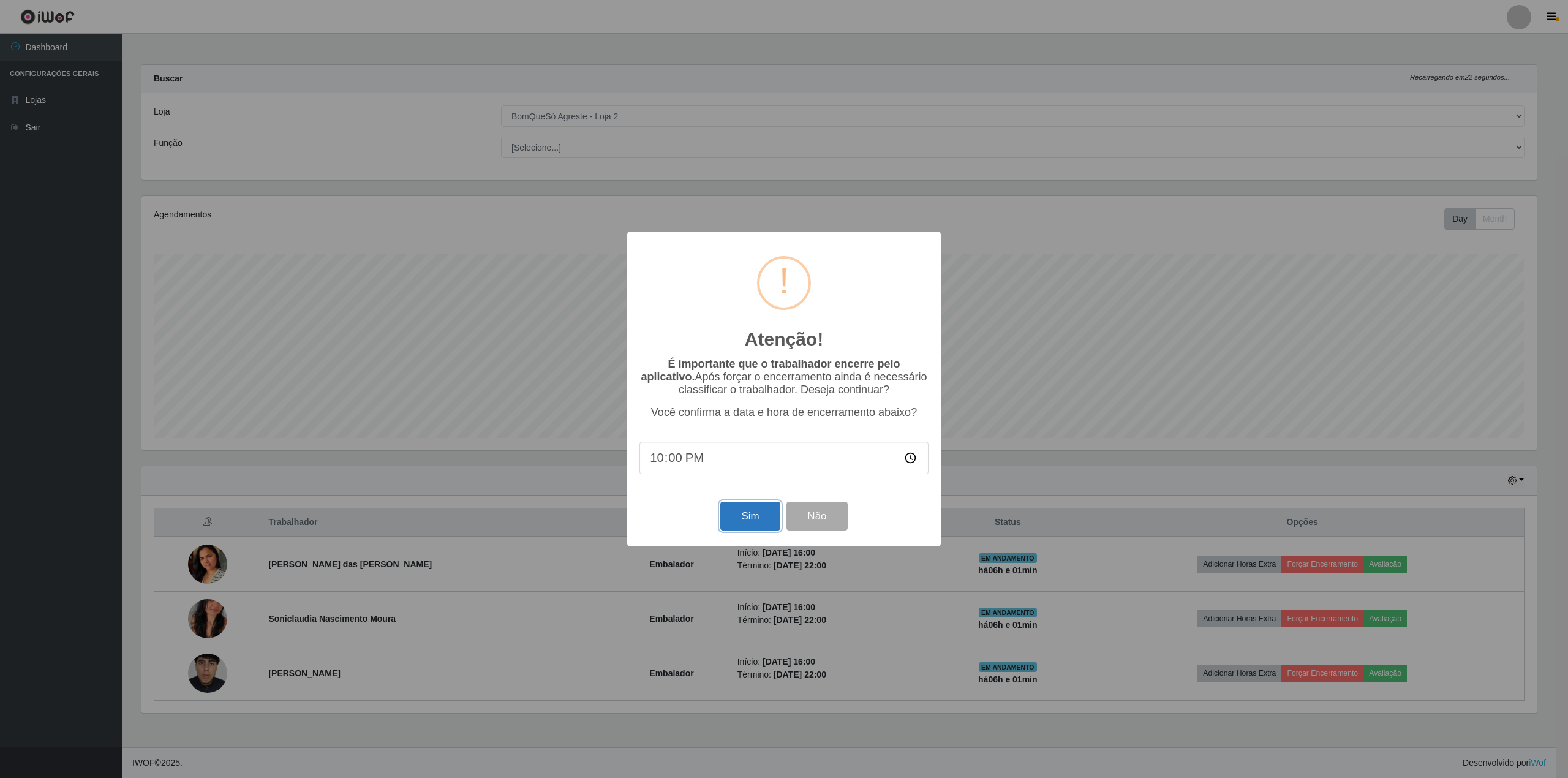
click at [748, 522] on button "Sim" at bounding box center [750, 516] width 59 height 29
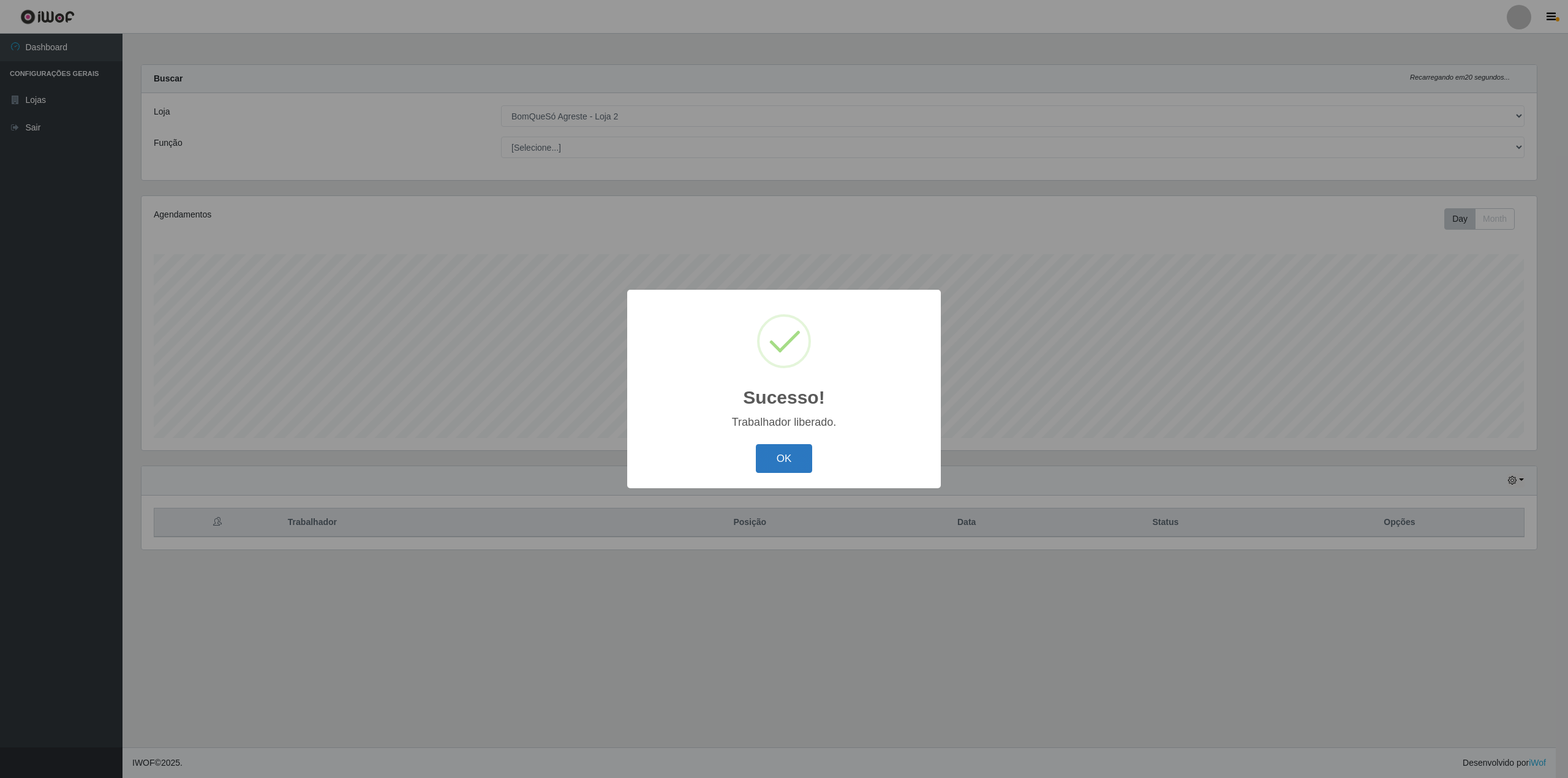
click at [777, 454] on button "OK" at bounding box center [784, 459] width 57 height 29
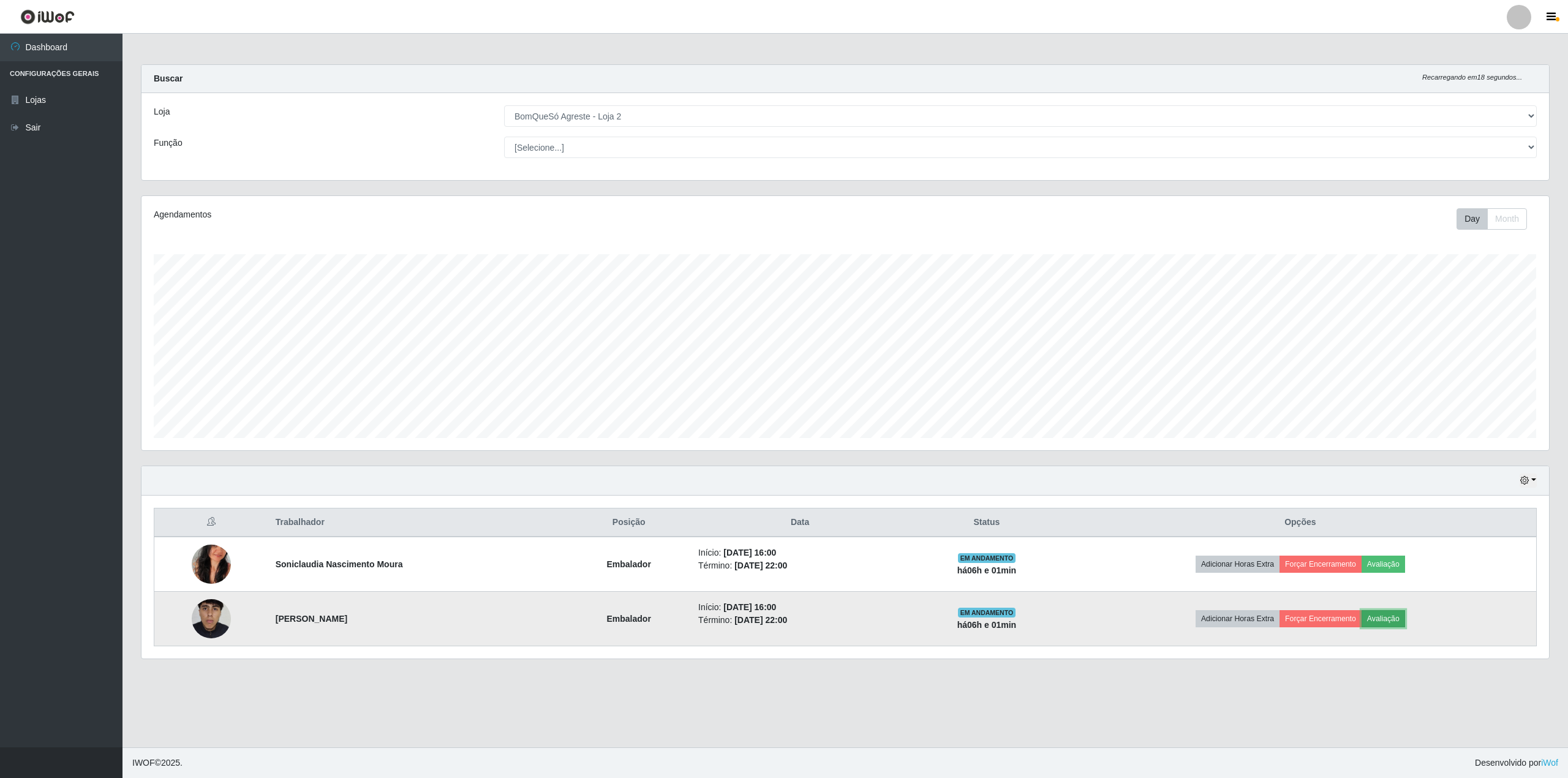
click at [1396, 622] on button "Avaliação" at bounding box center [1384, 619] width 43 height 17
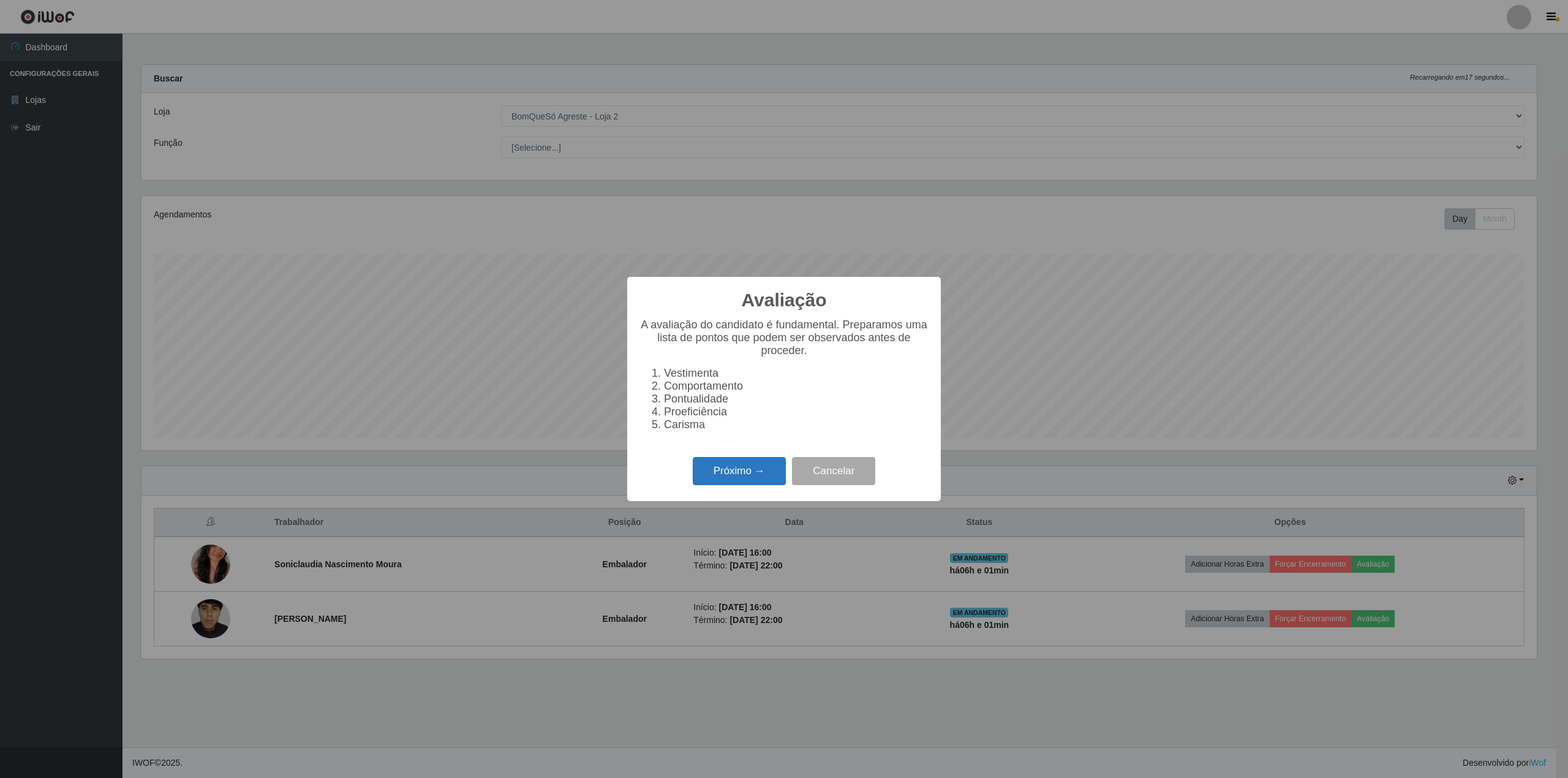
click at [741, 471] on button "Próximo →" at bounding box center [739, 471] width 93 height 29
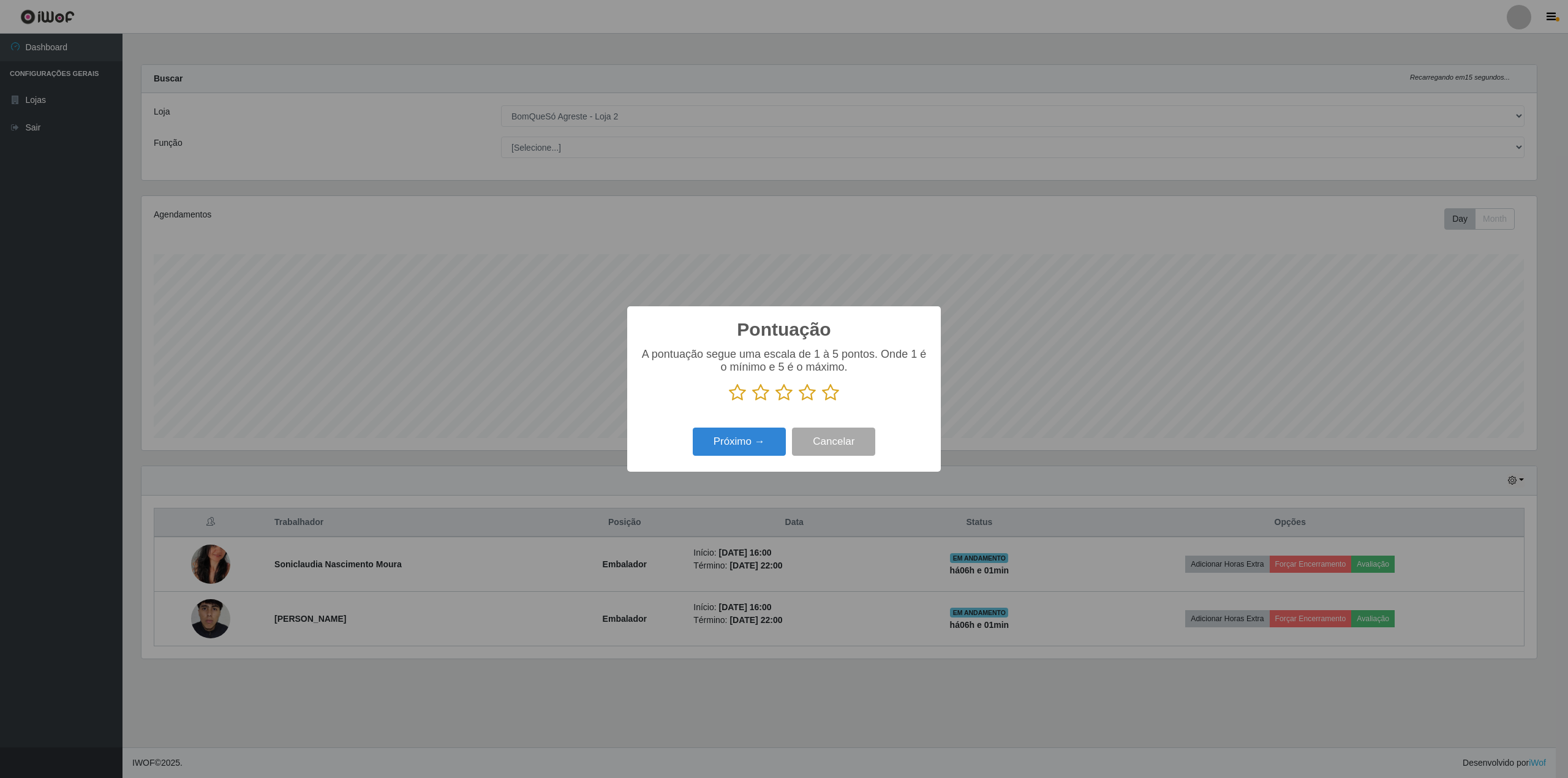
click at [834, 392] on icon at bounding box center [831, 393] width 17 height 18
click at [822, 402] on input "radio" at bounding box center [822, 402] width 0 height 0
click at [750, 436] on button "Próximo →" at bounding box center [739, 442] width 93 height 29
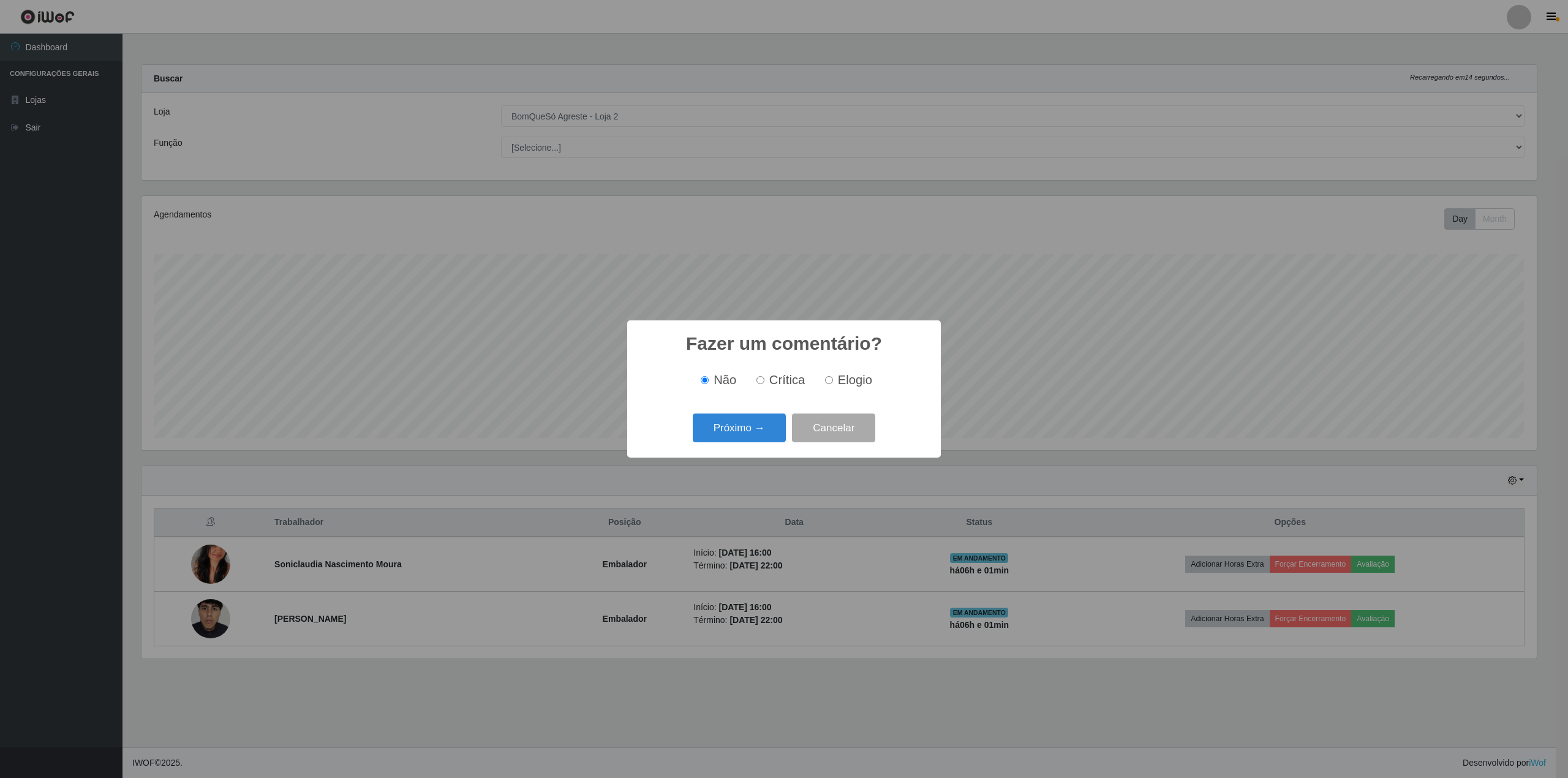
click at [750, 436] on button "Próximo →" at bounding box center [739, 428] width 93 height 29
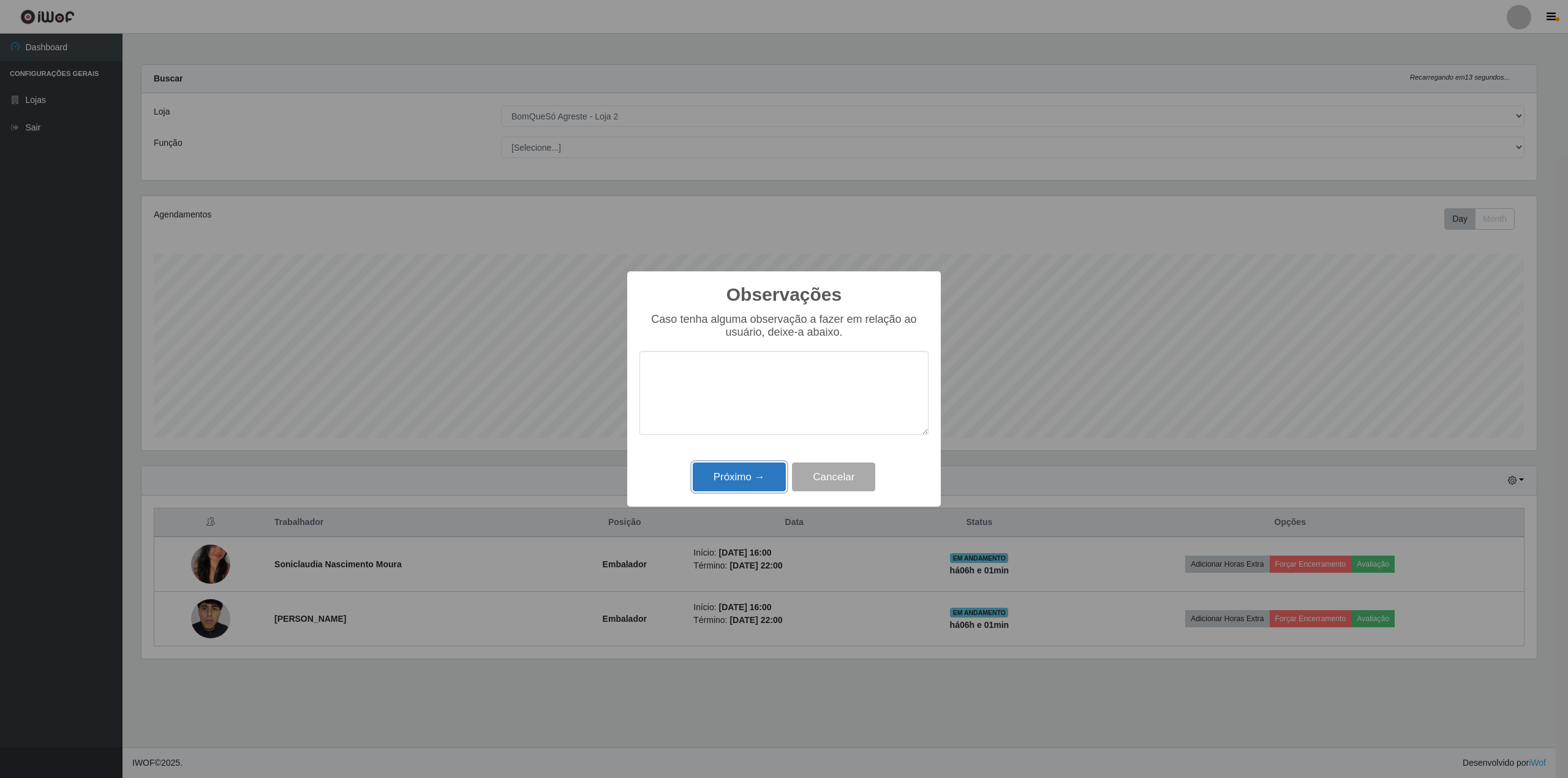
click at [748, 474] on button "Próximo →" at bounding box center [739, 477] width 93 height 29
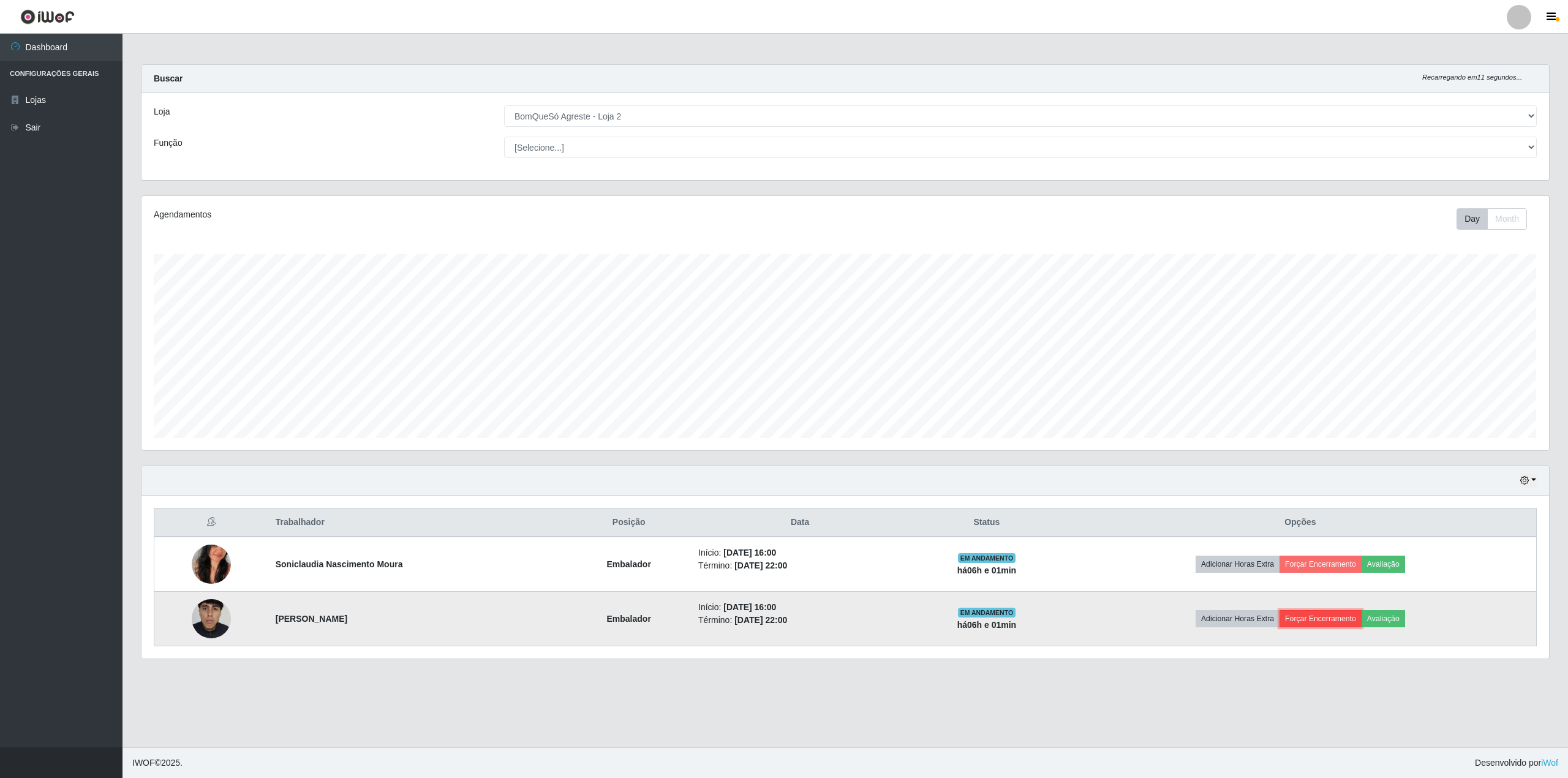
click at [1326, 623] on button "Forçar Encerramento" at bounding box center [1320, 619] width 82 height 17
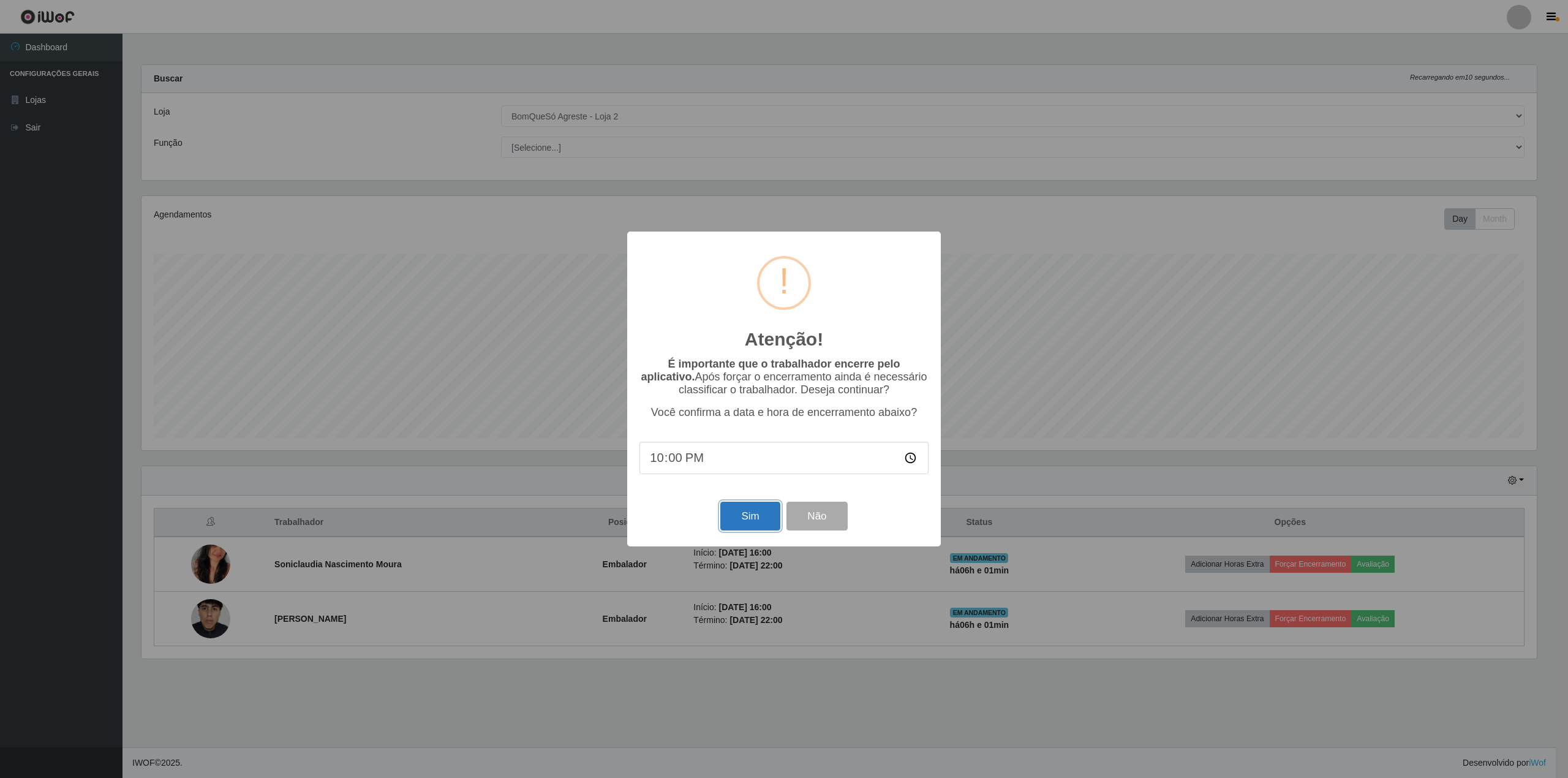
click at [758, 528] on button "Sim" at bounding box center [750, 516] width 59 height 29
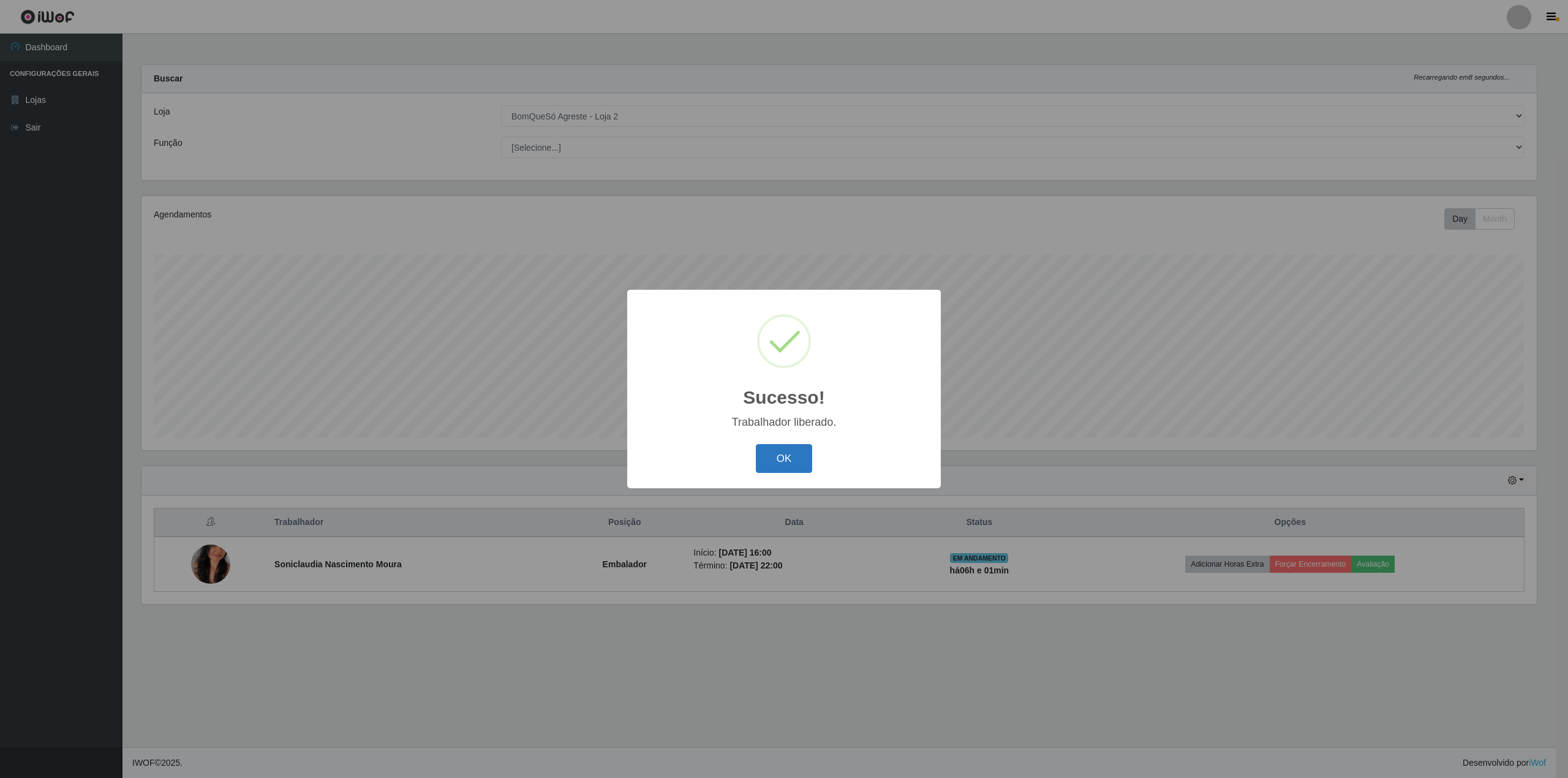
click at [809, 463] on button "OK" at bounding box center [784, 459] width 57 height 29
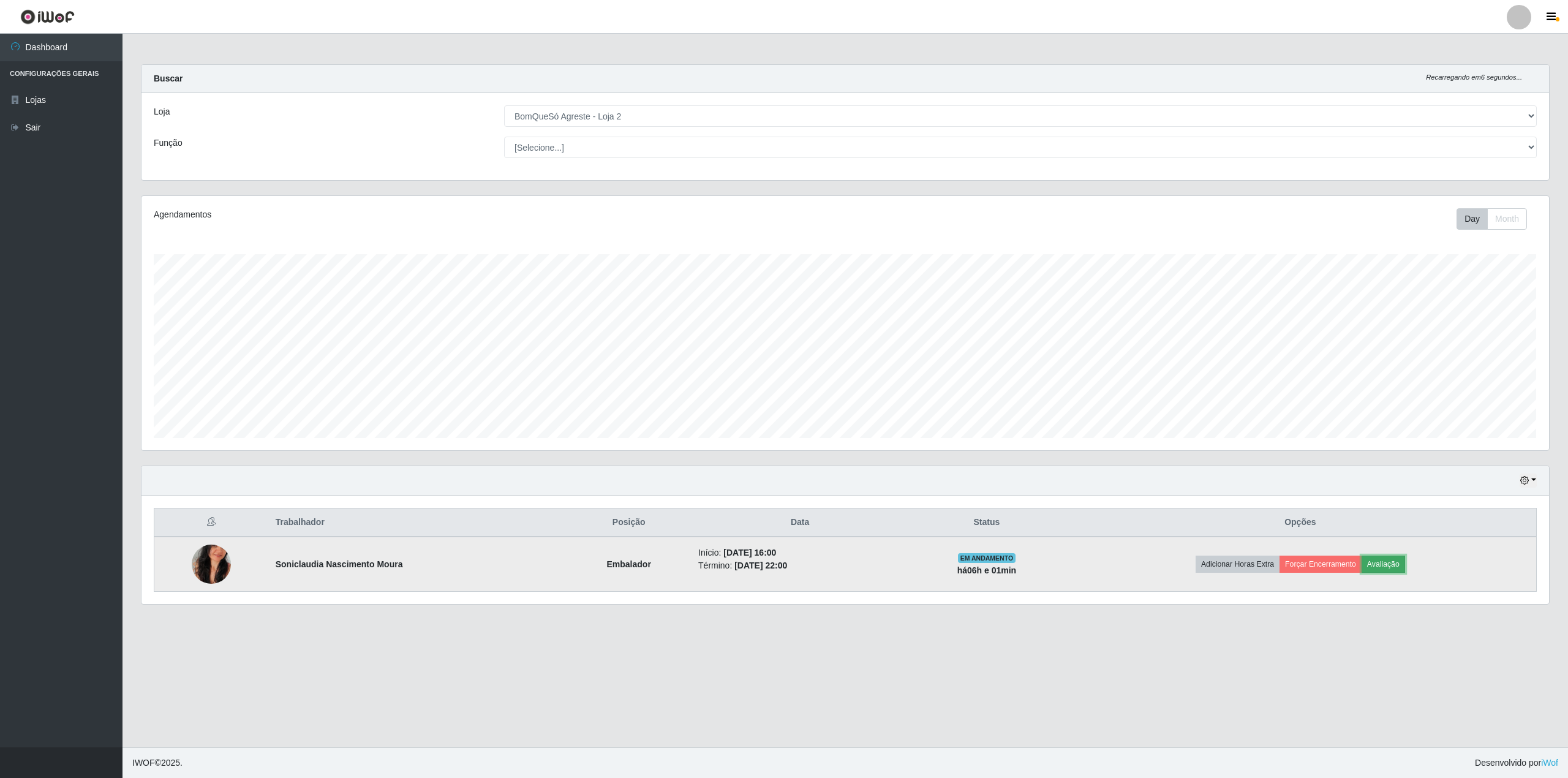
click at [1405, 564] on button "Avaliação" at bounding box center [1384, 564] width 43 height 17
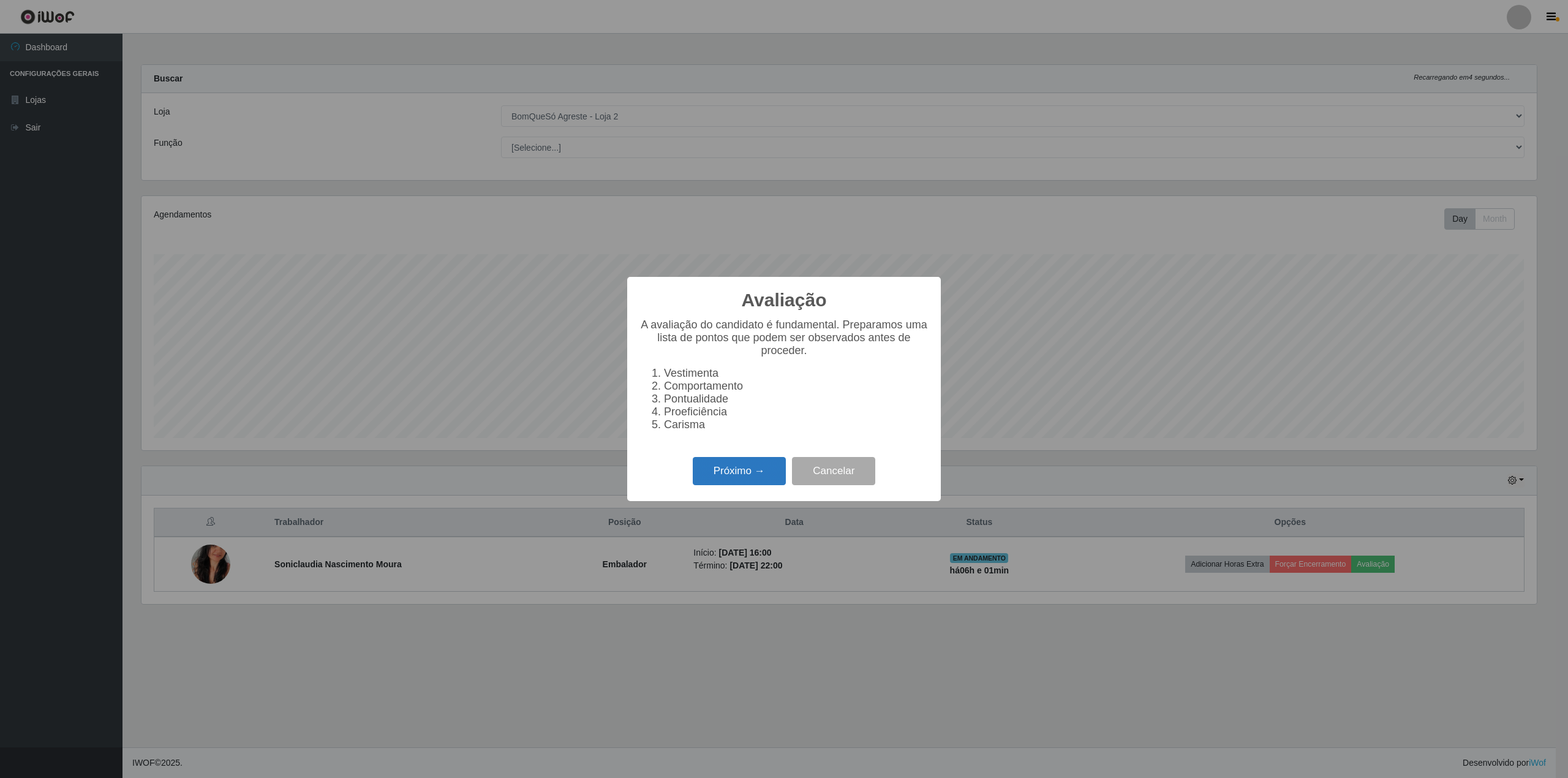
click at [717, 479] on button "Próximo →" at bounding box center [739, 471] width 93 height 29
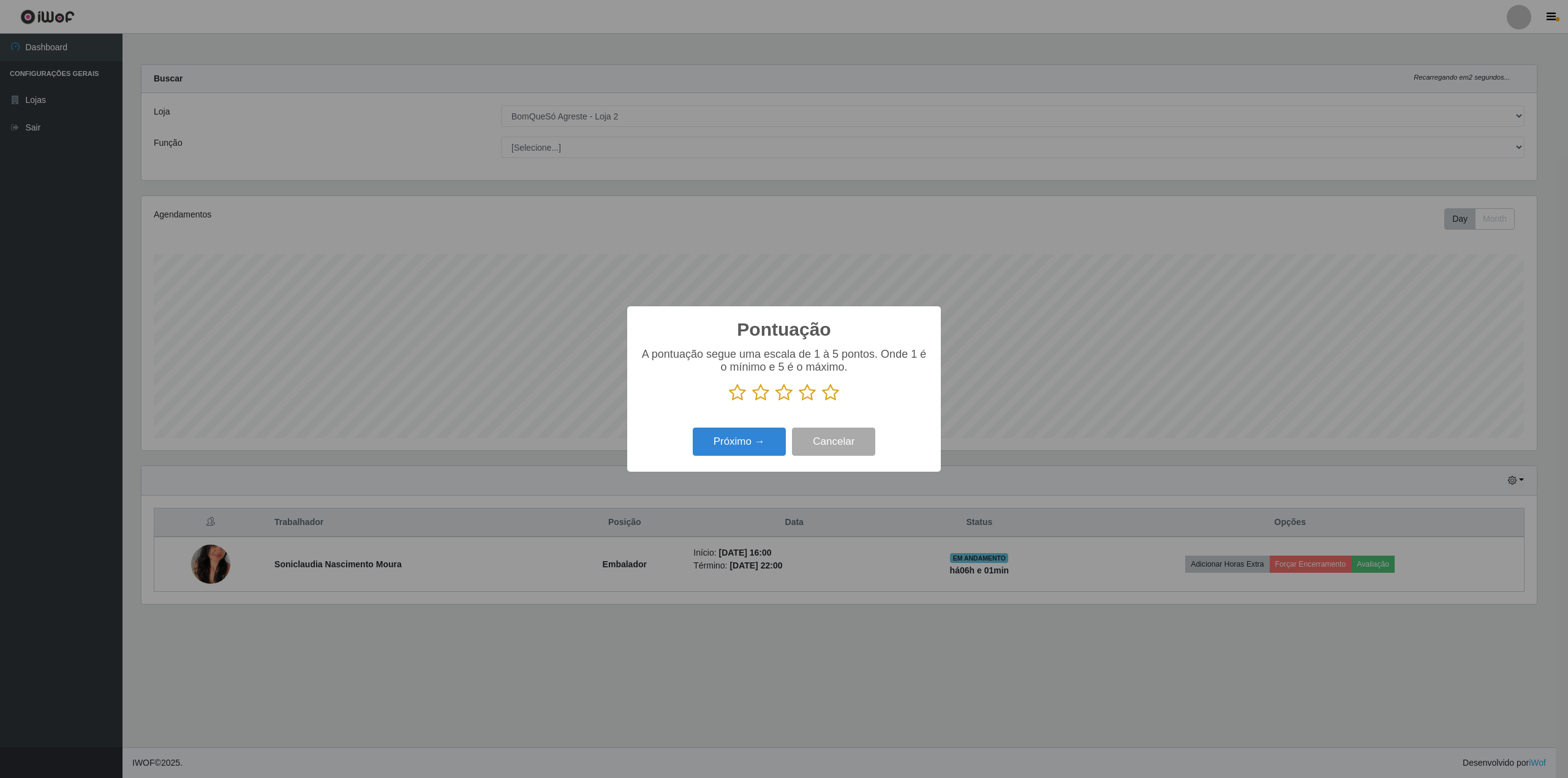
click at [827, 392] on icon at bounding box center [831, 393] width 17 height 18
click at [822, 402] on input "radio" at bounding box center [822, 402] width 0 height 0
click at [733, 444] on button "Próximo →" at bounding box center [739, 442] width 93 height 29
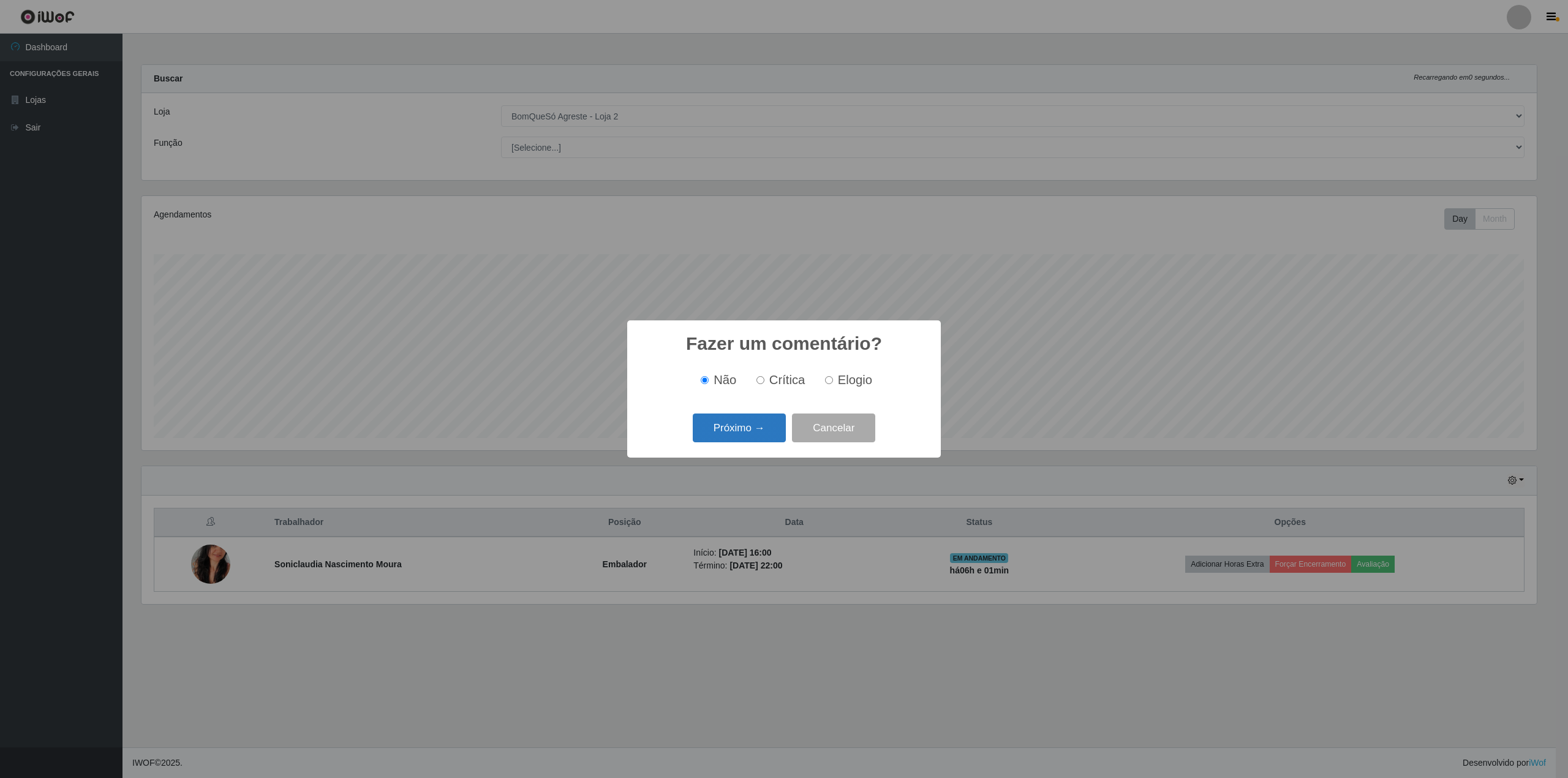
click at [736, 431] on button "Próximo →" at bounding box center [739, 428] width 93 height 29
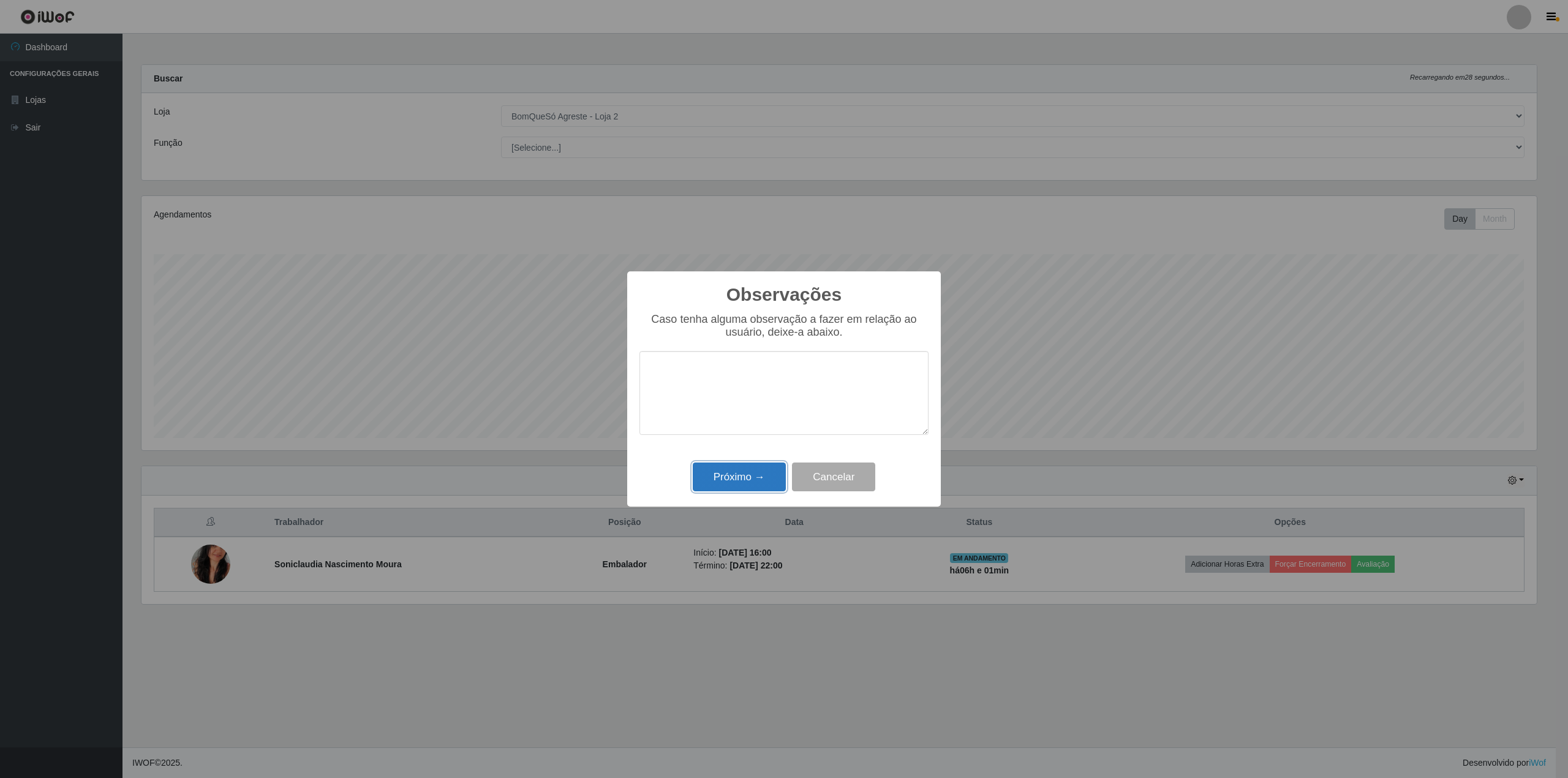
click at [733, 469] on button "Próximo →" at bounding box center [739, 477] width 93 height 29
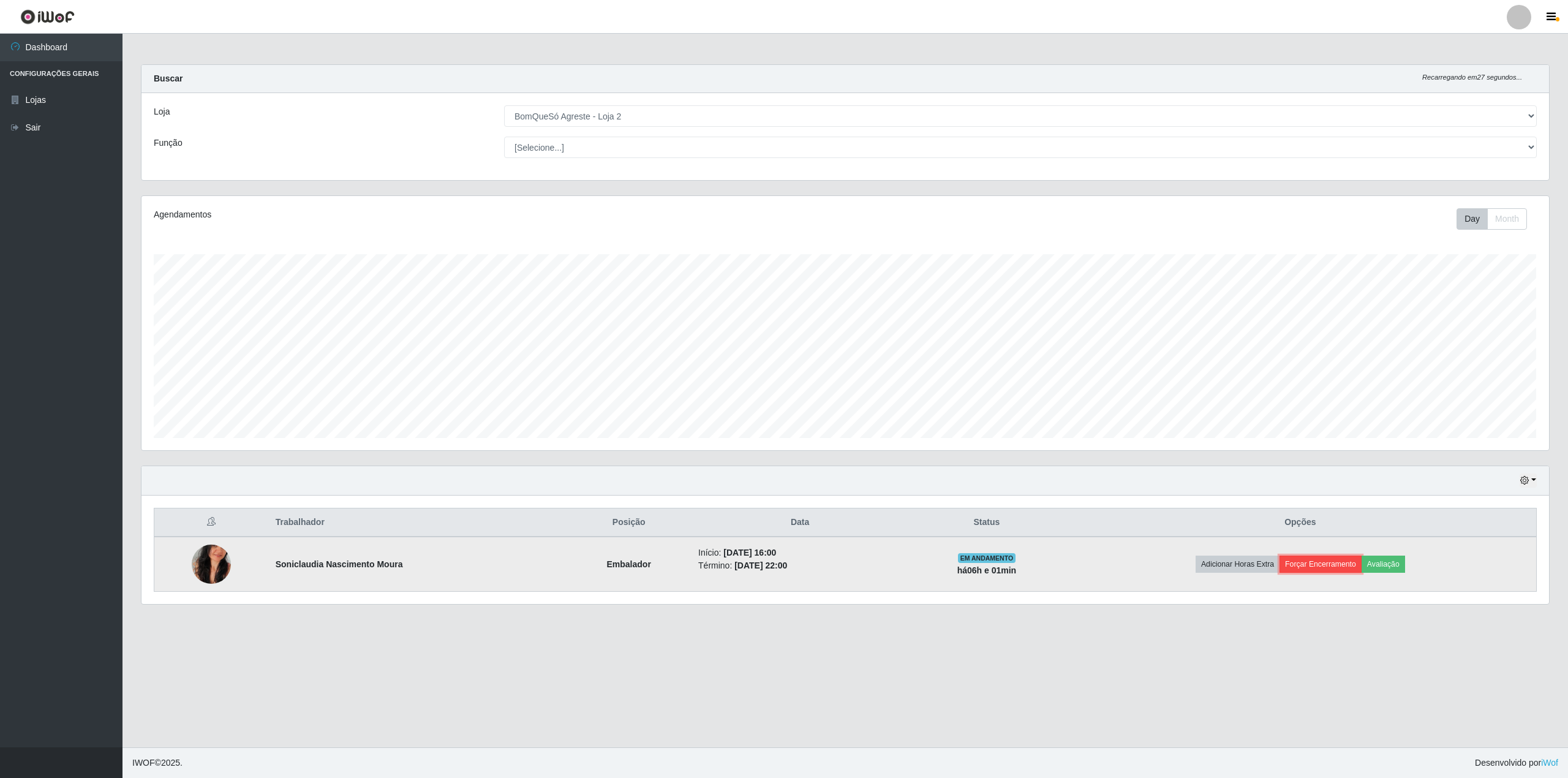
click at [1332, 565] on button "Forçar Encerramento" at bounding box center [1320, 564] width 82 height 17
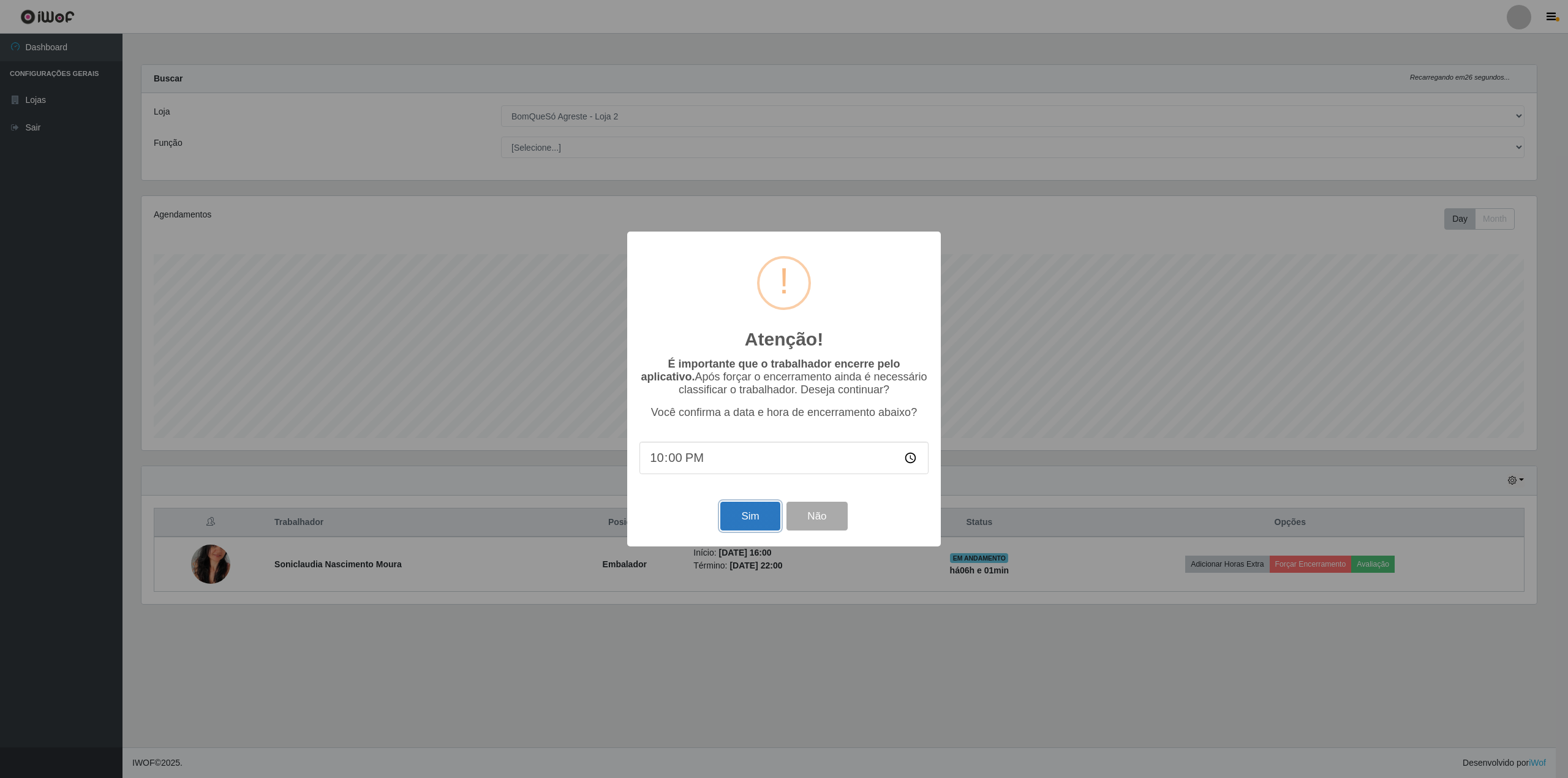
click at [762, 513] on button "Sim" at bounding box center [750, 516] width 59 height 29
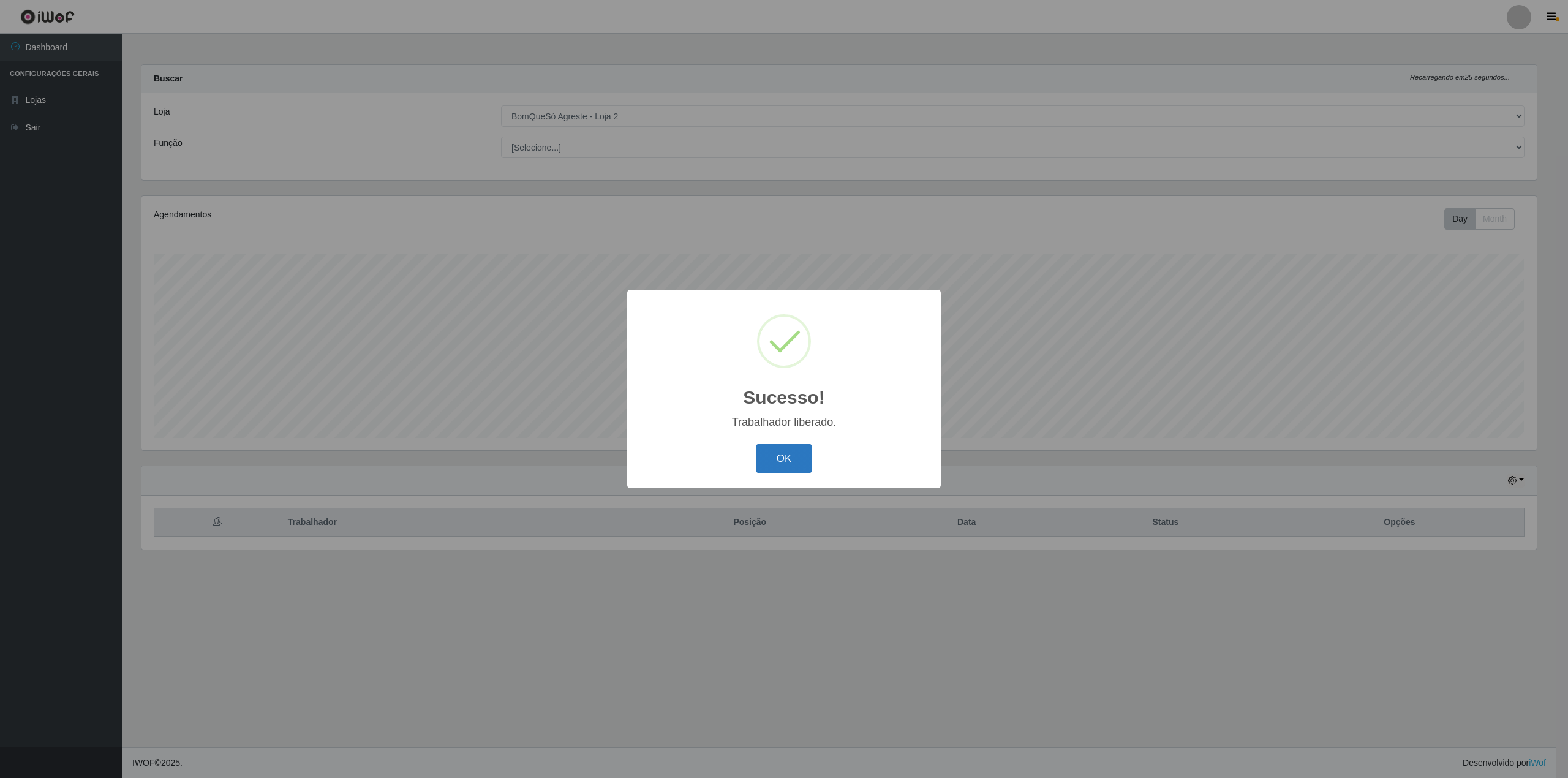
click at [770, 461] on button "OK" at bounding box center [784, 459] width 57 height 29
